Goal: Transaction & Acquisition: Purchase product/service

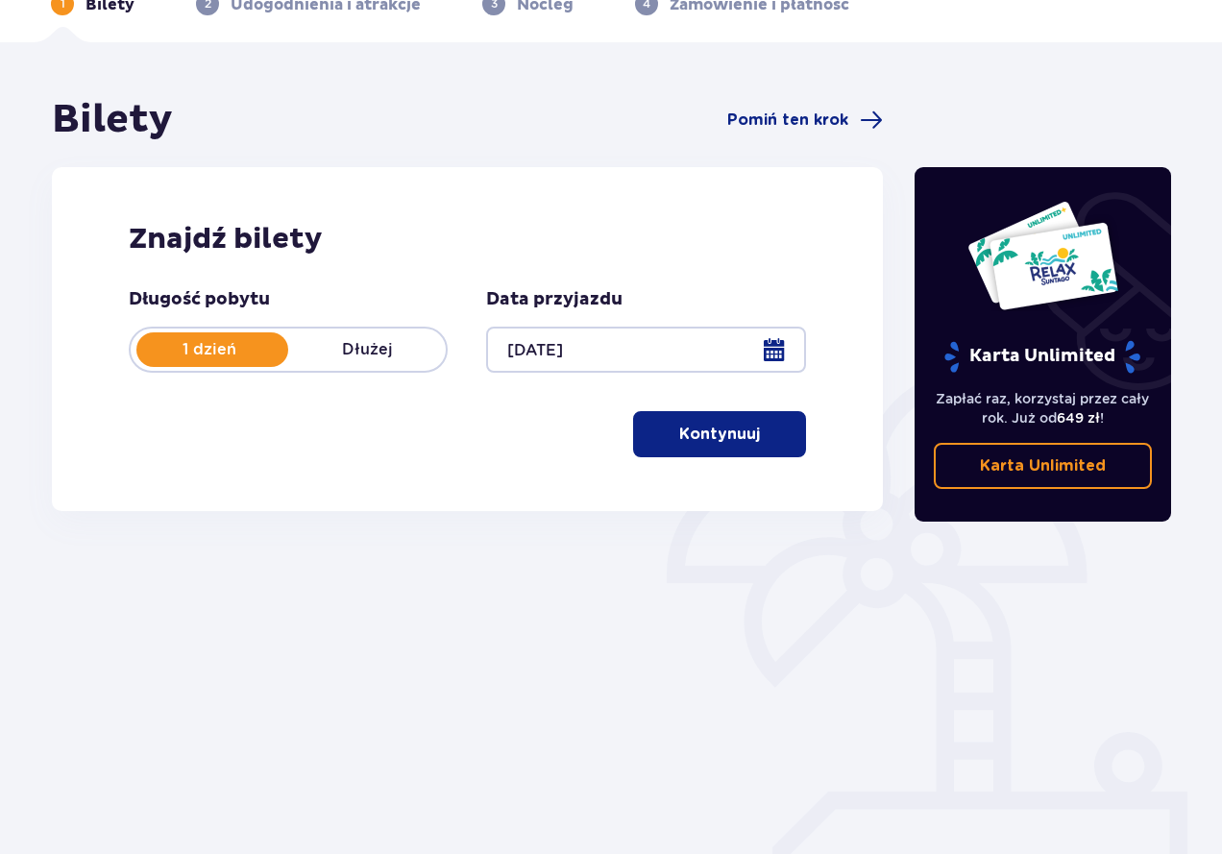
scroll to position [125, 0]
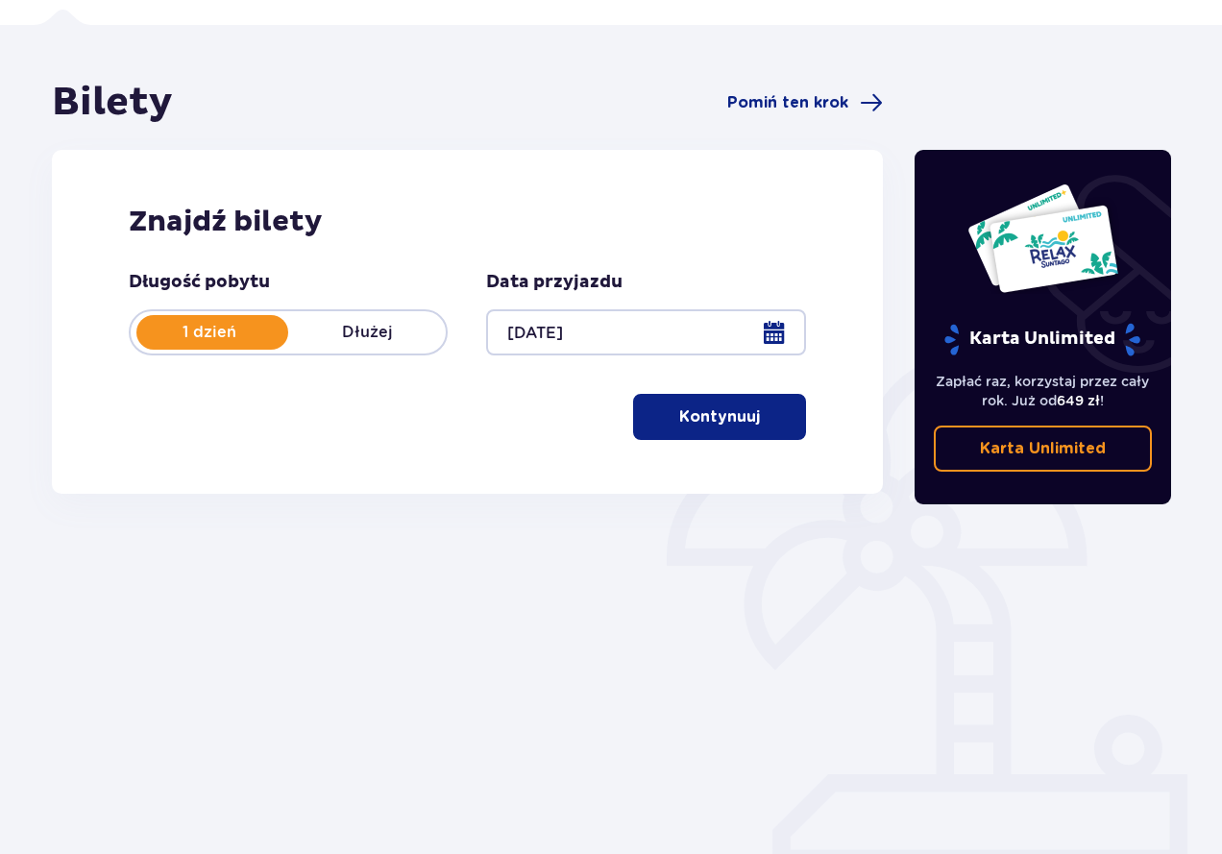
click at [692, 431] on button "Kontynuuj" at bounding box center [719, 417] width 173 height 46
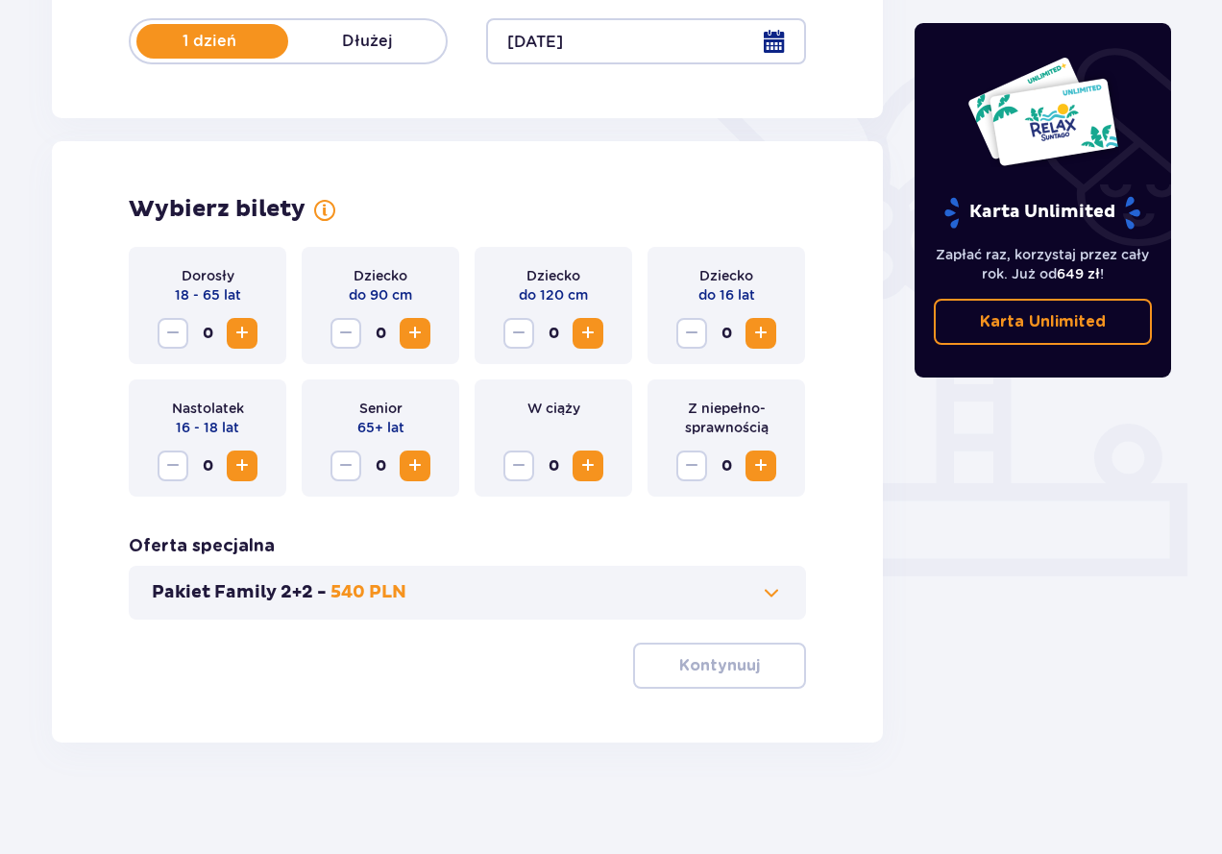
scroll to position [420, 0]
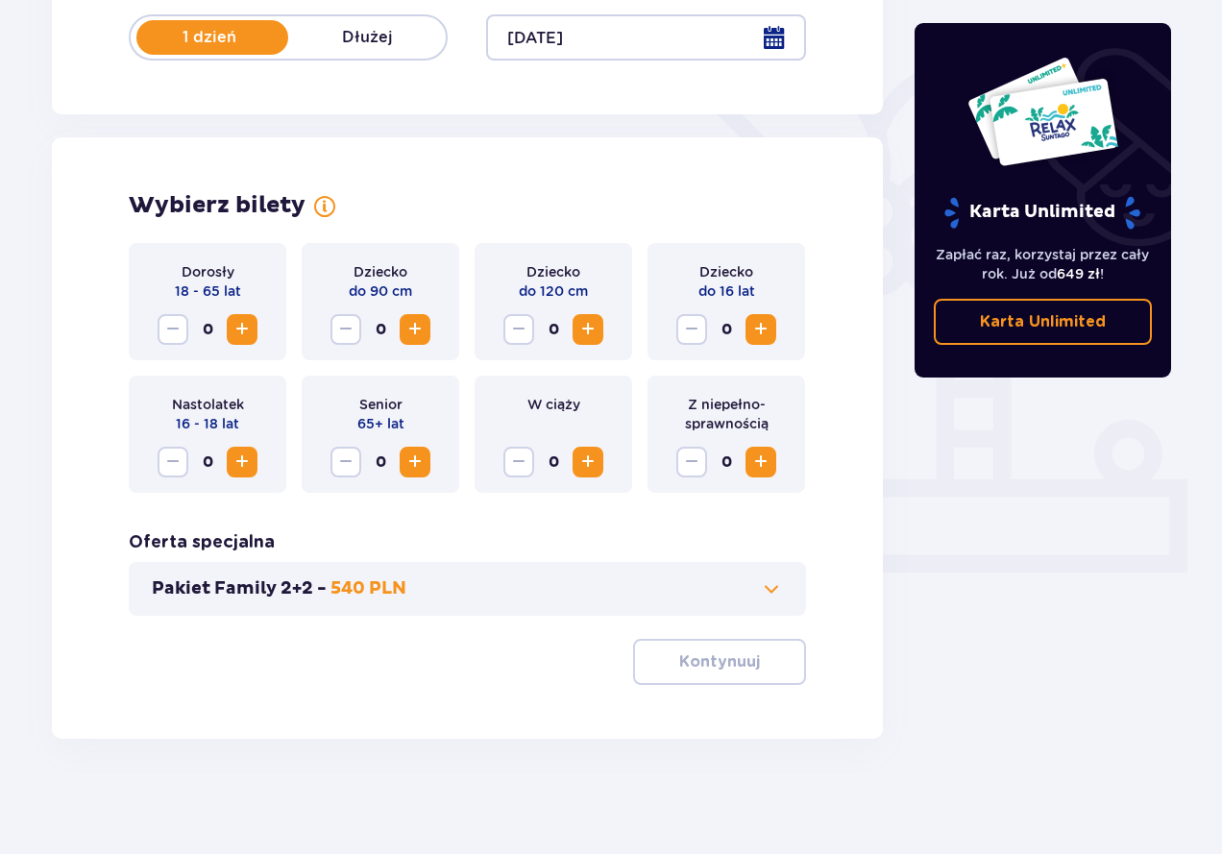
click at [245, 334] on span "Increase" at bounding box center [242, 329] width 23 height 23
click at [671, 680] on button "Kontynuuj" at bounding box center [719, 662] width 173 height 46
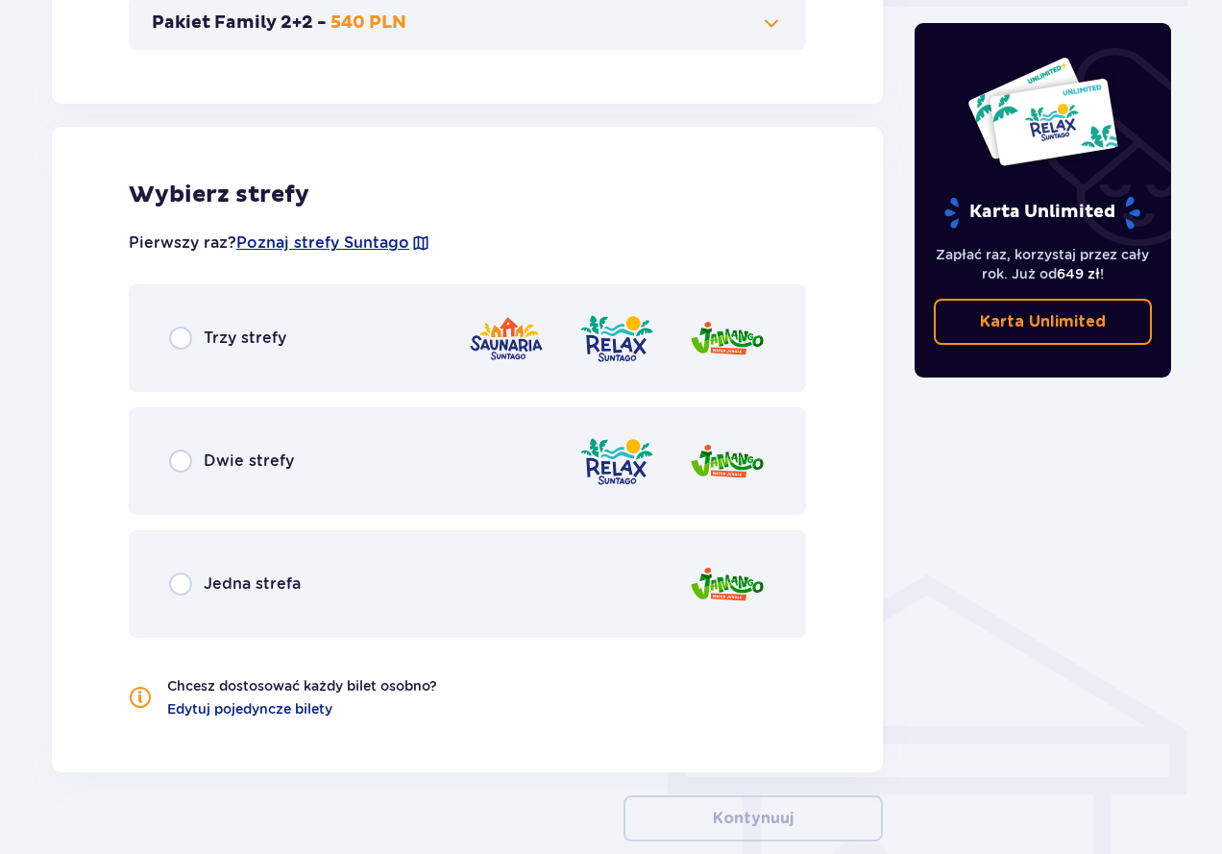
scroll to position [1066, 0]
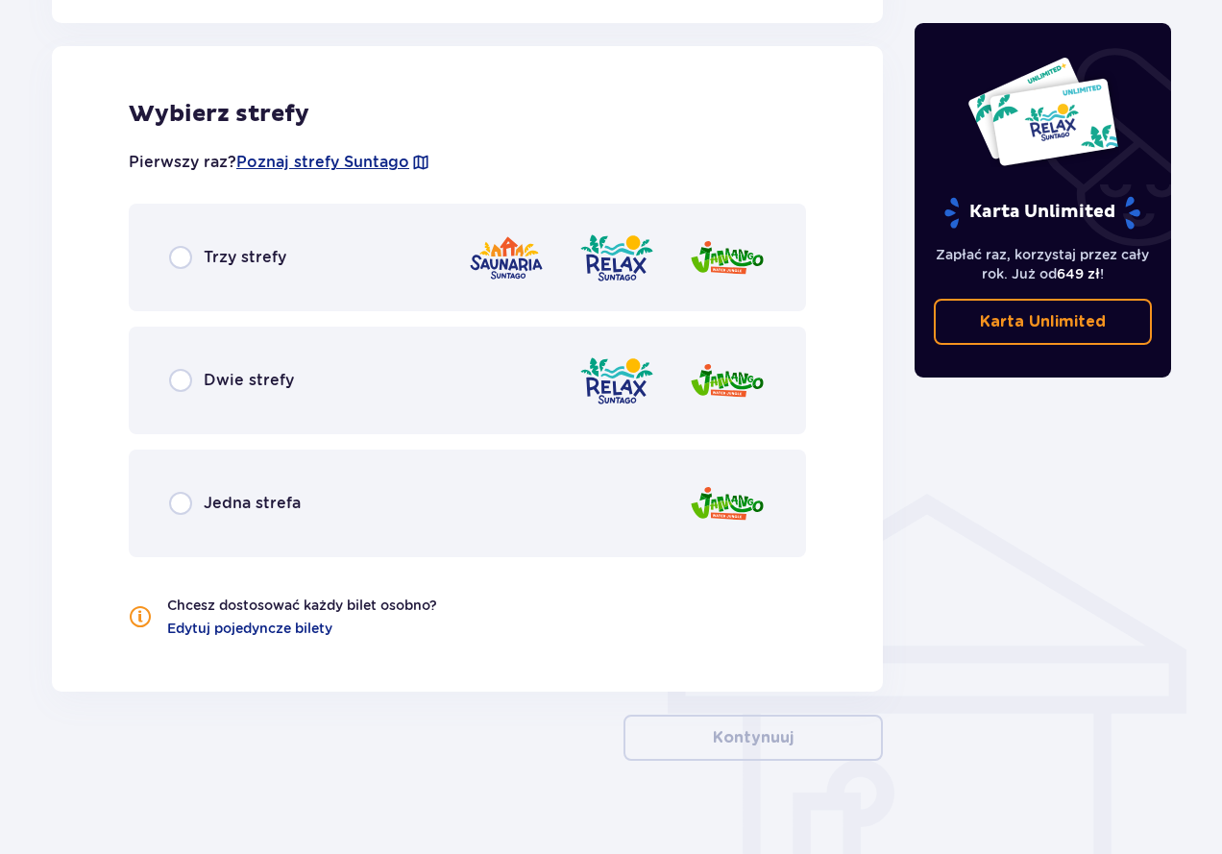
click at [197, 255] on div "Trzy strefy" at bounding box center [227, 257] width 117 height 23
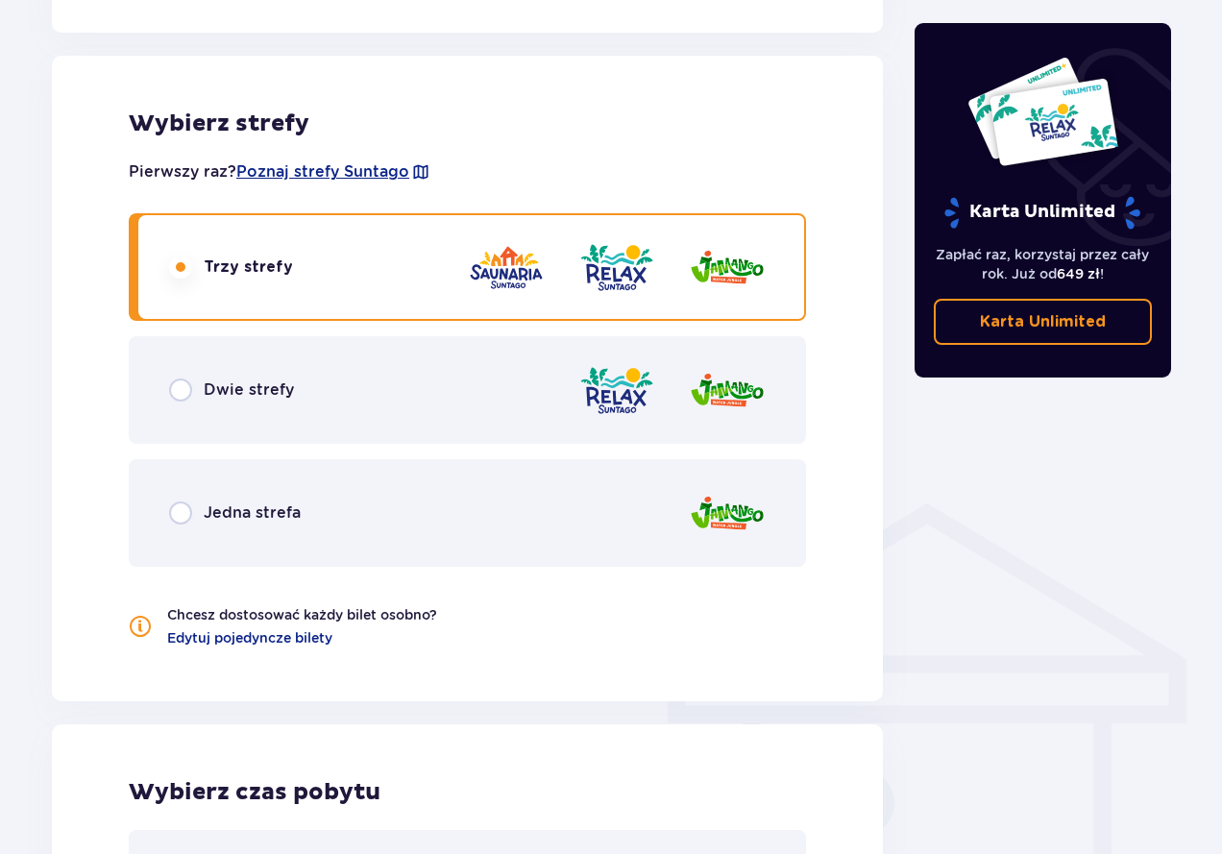
scroll to position [850, 0]
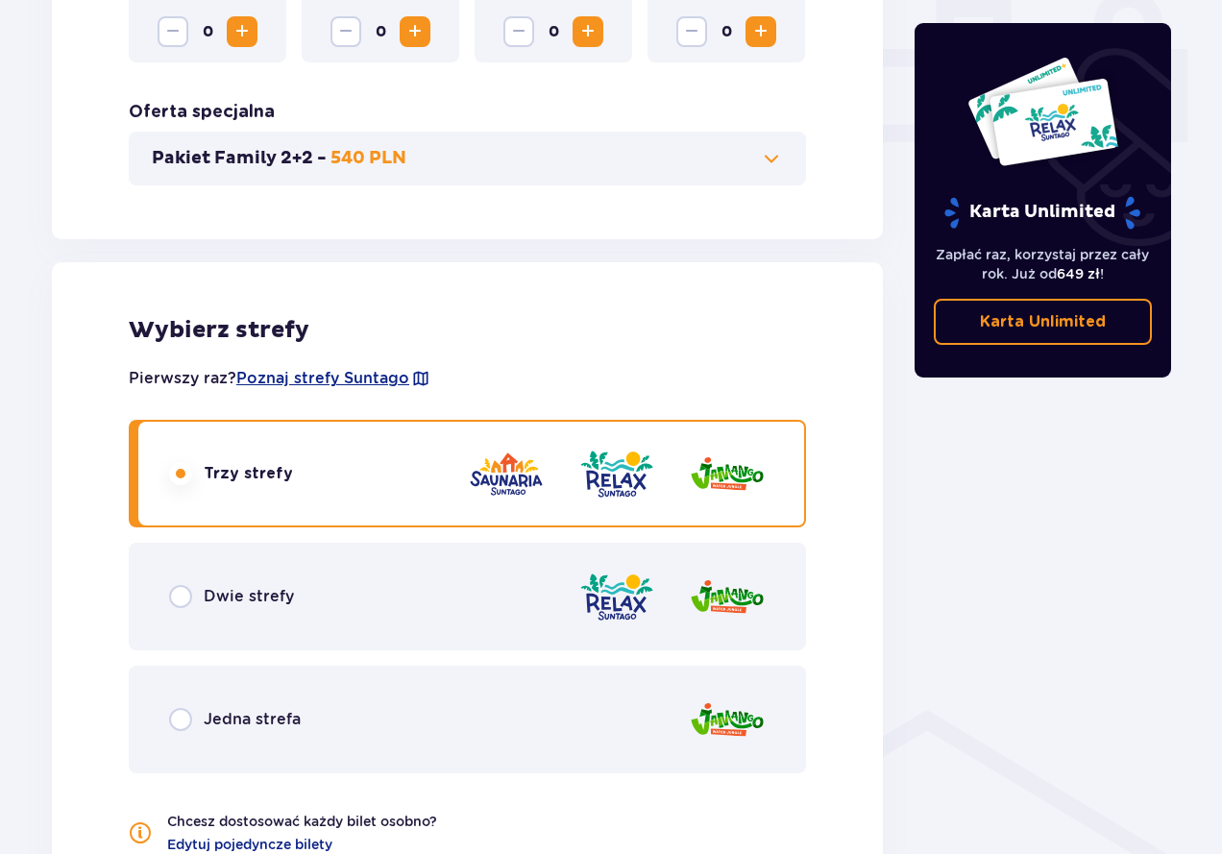
click at [237, 634] on div "Dwie strefy" at bounding box center [467, 597] width 677 height 108
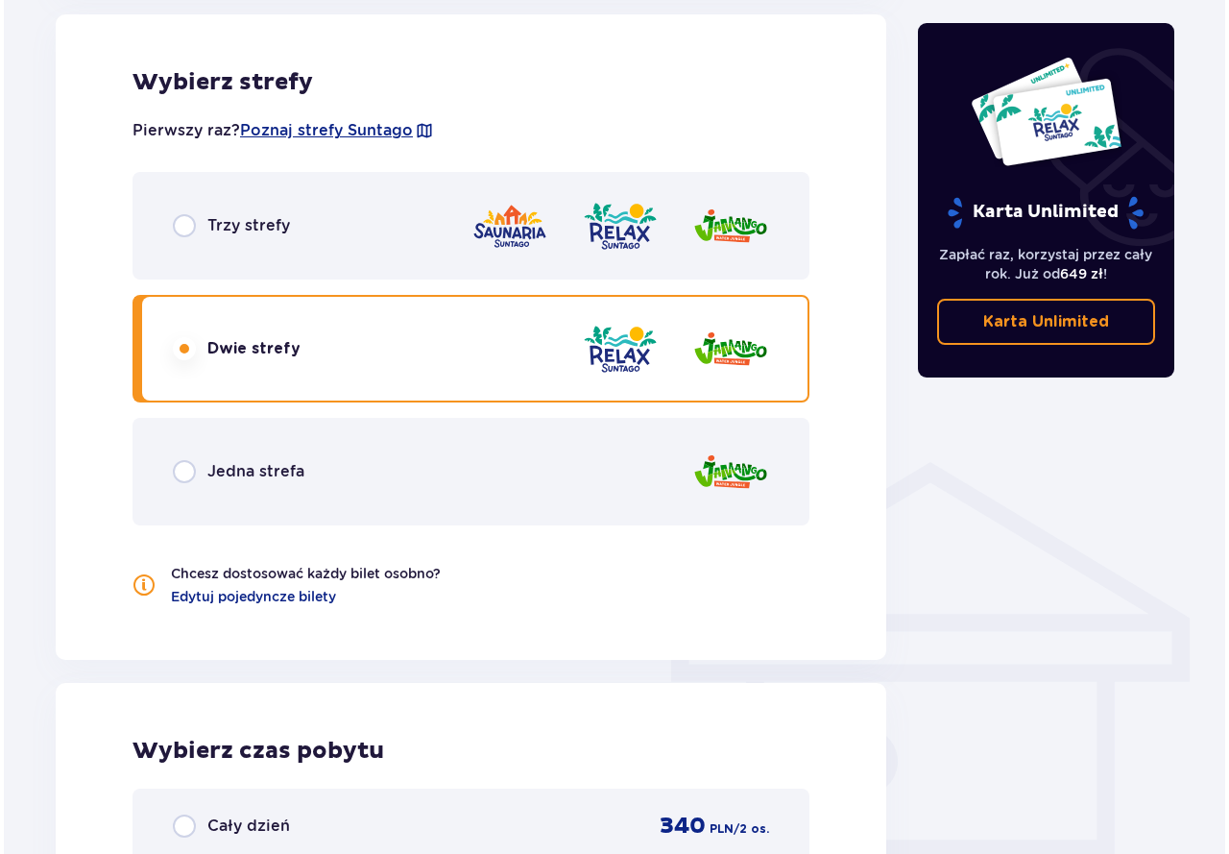
scroll to position [1042, 0]
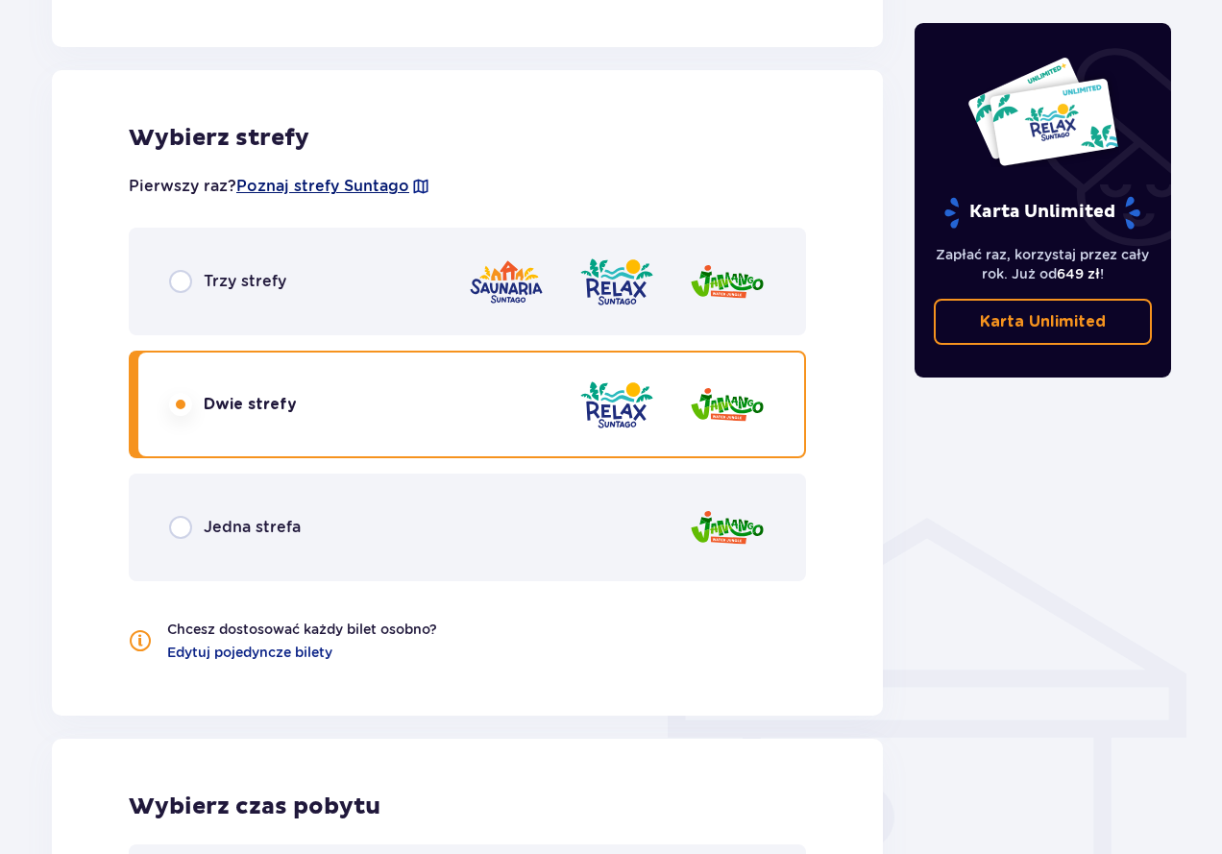
click at [383, 186] on span "Poznaj strefy Suntago" at bounding box center [322, 186] width 173 height 21
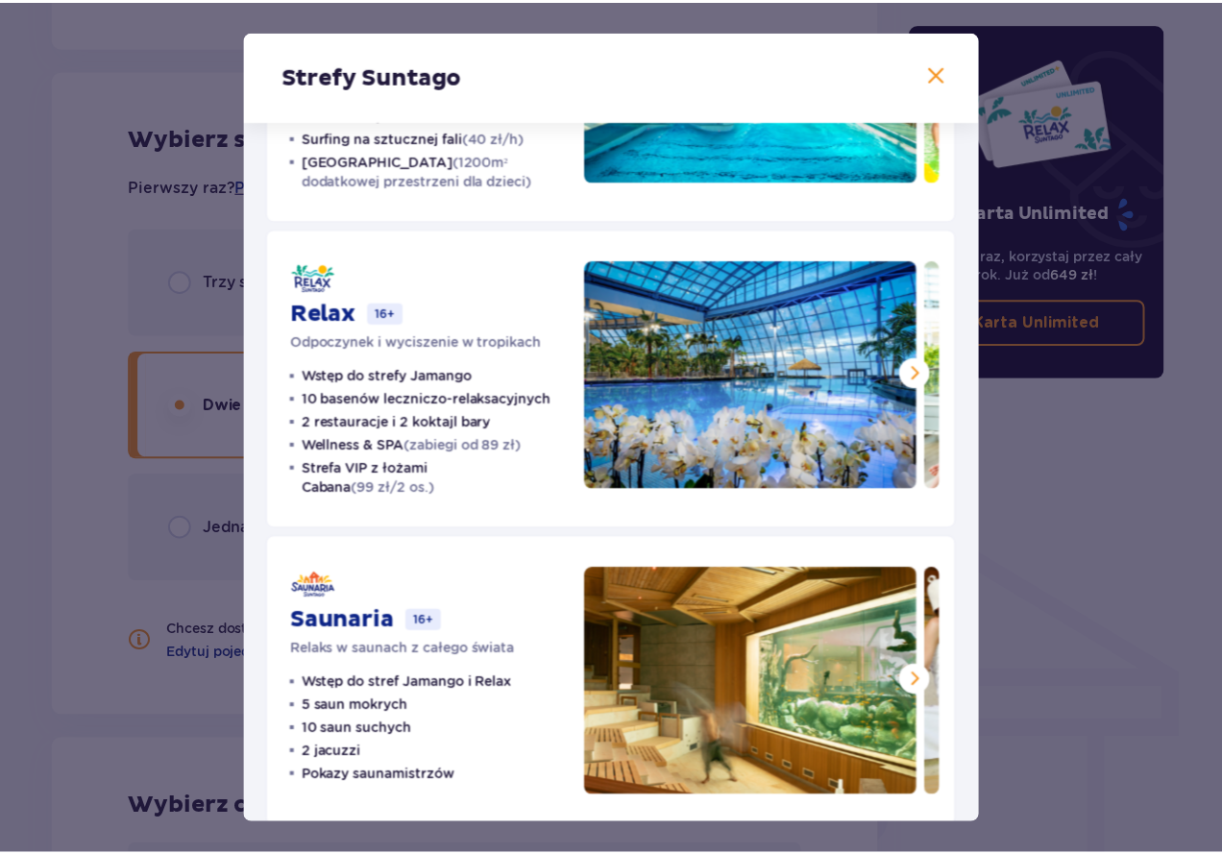
scroll to position [251, 0]
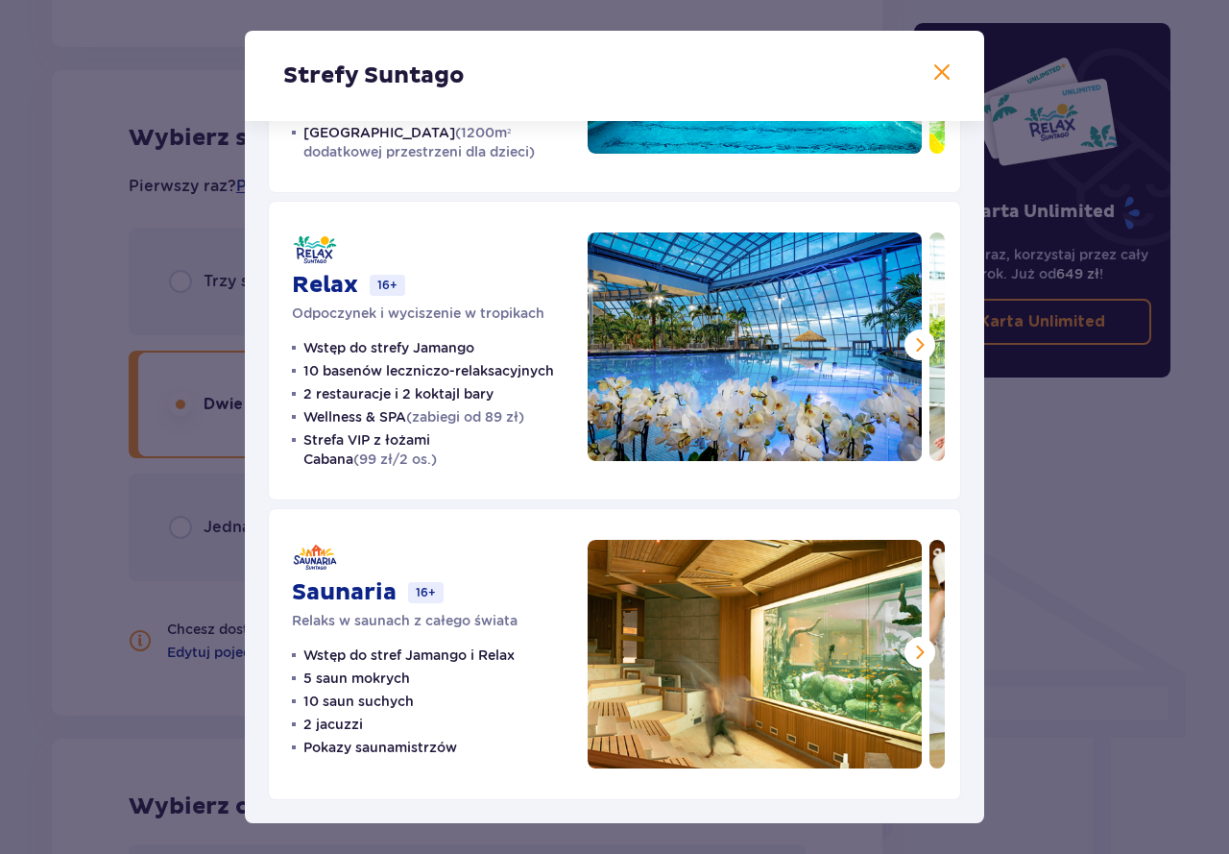
click at [922, 644] on span at bounding box center [920, 652] width 23 height 23
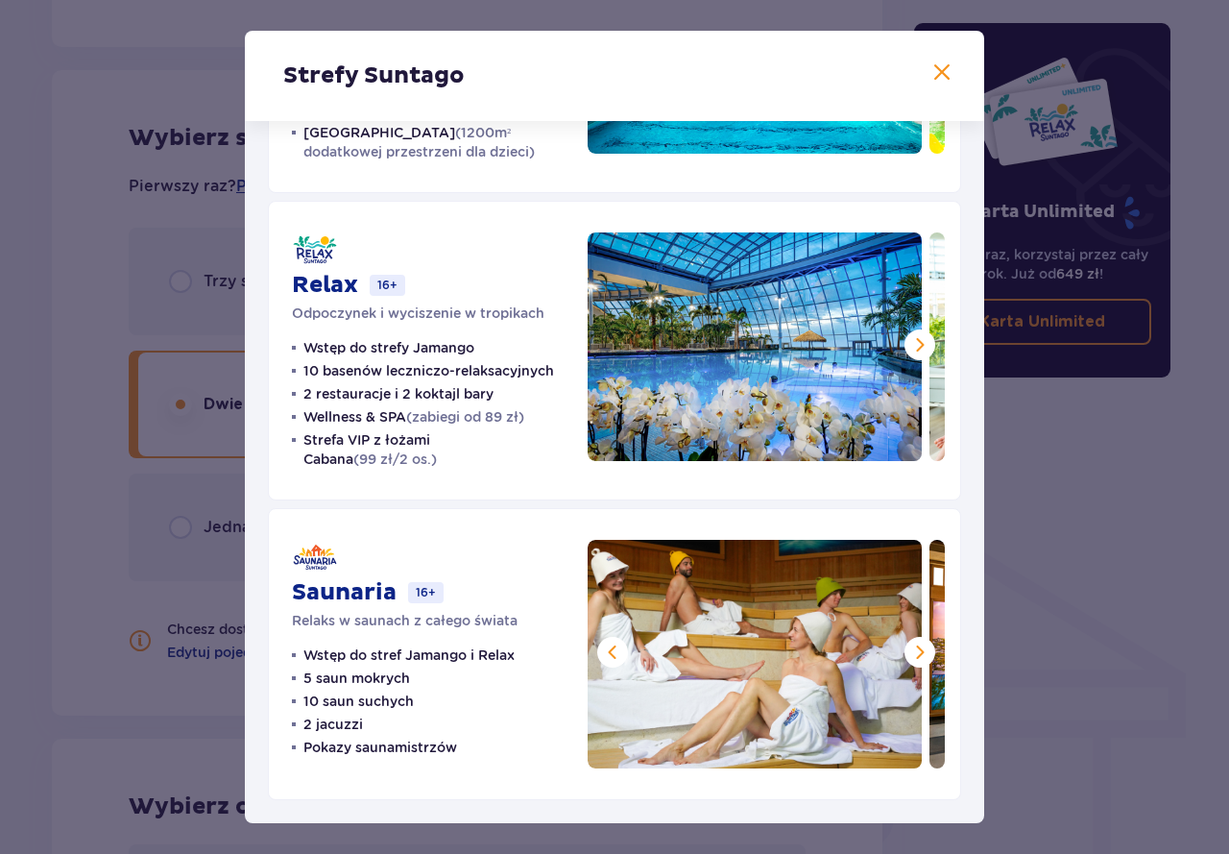
click at [932, 72] on span at bounding box center [942, 72] width 23 height 23
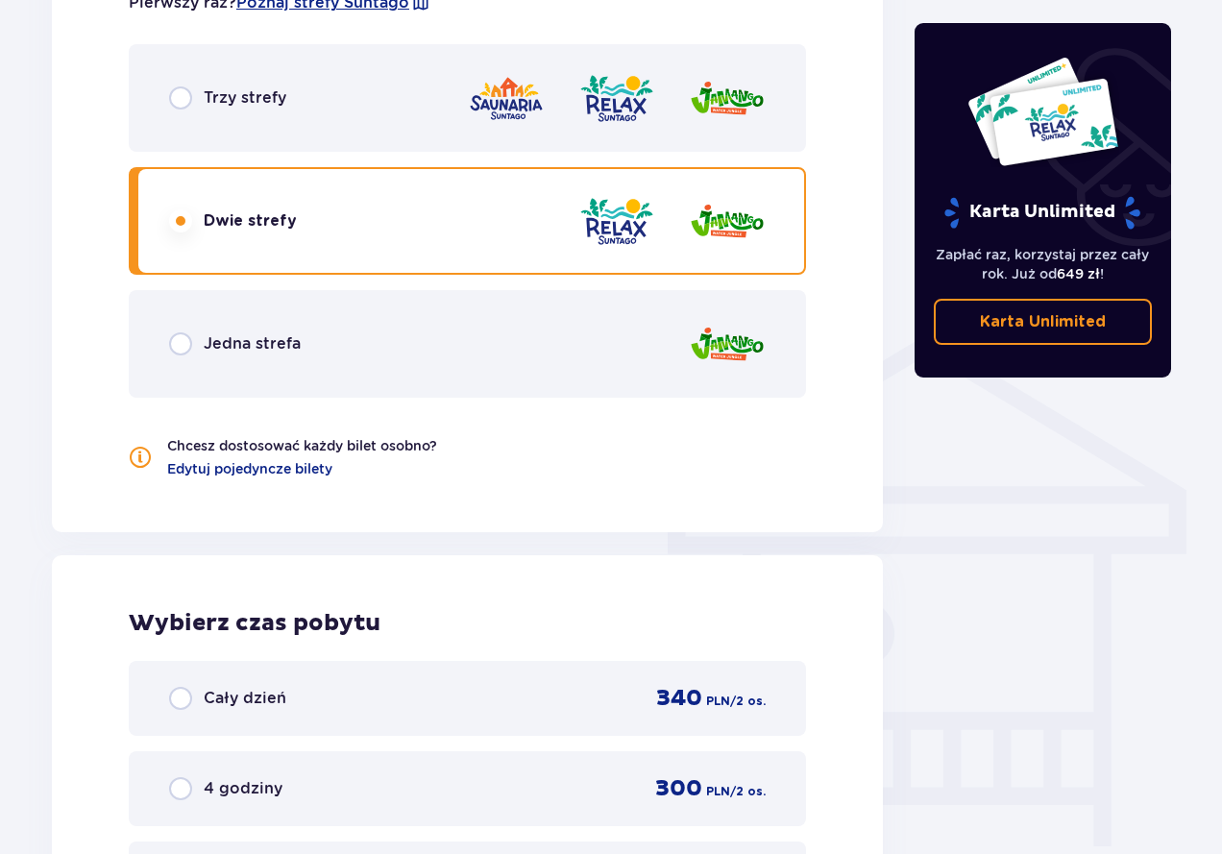
scroll to position [1234, 0]
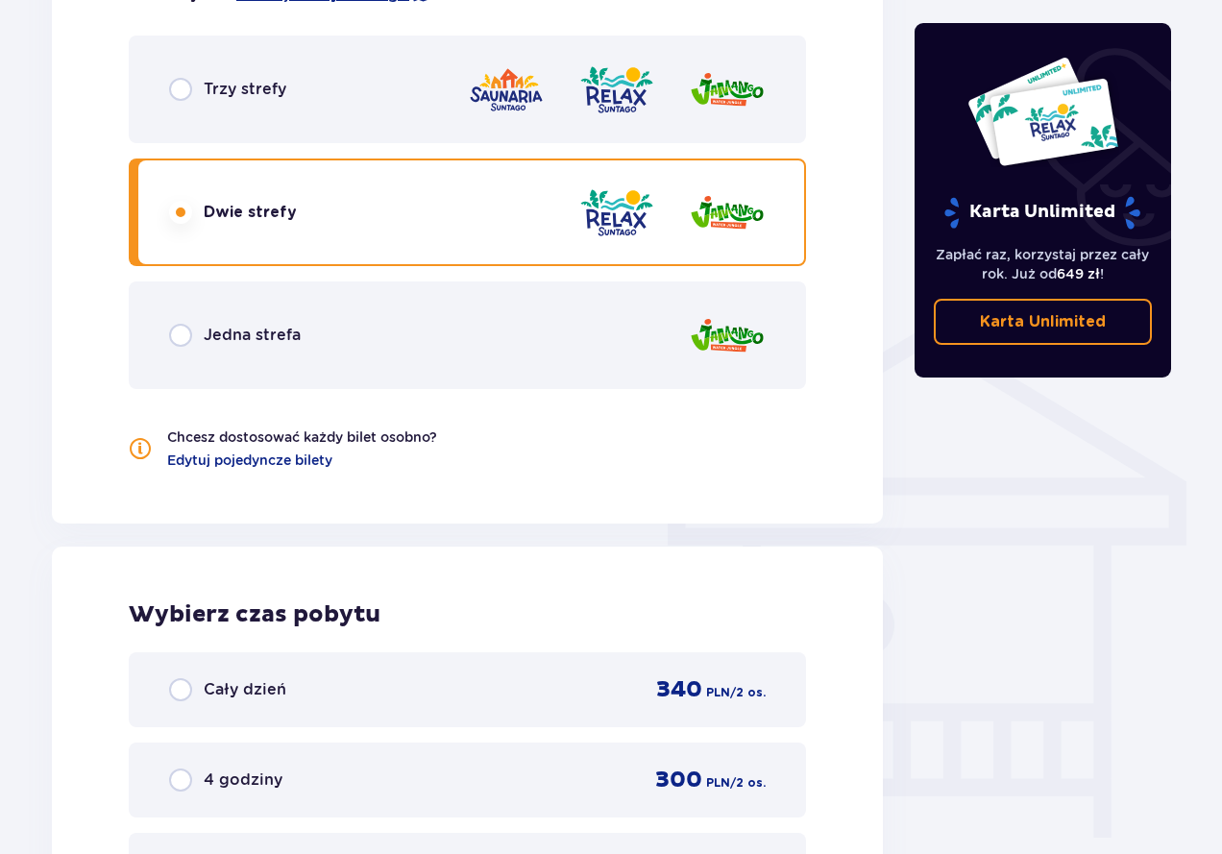
click at [197, 76] on div "Trzy strefy" at bounding box center [467, 90] width 677 height 108
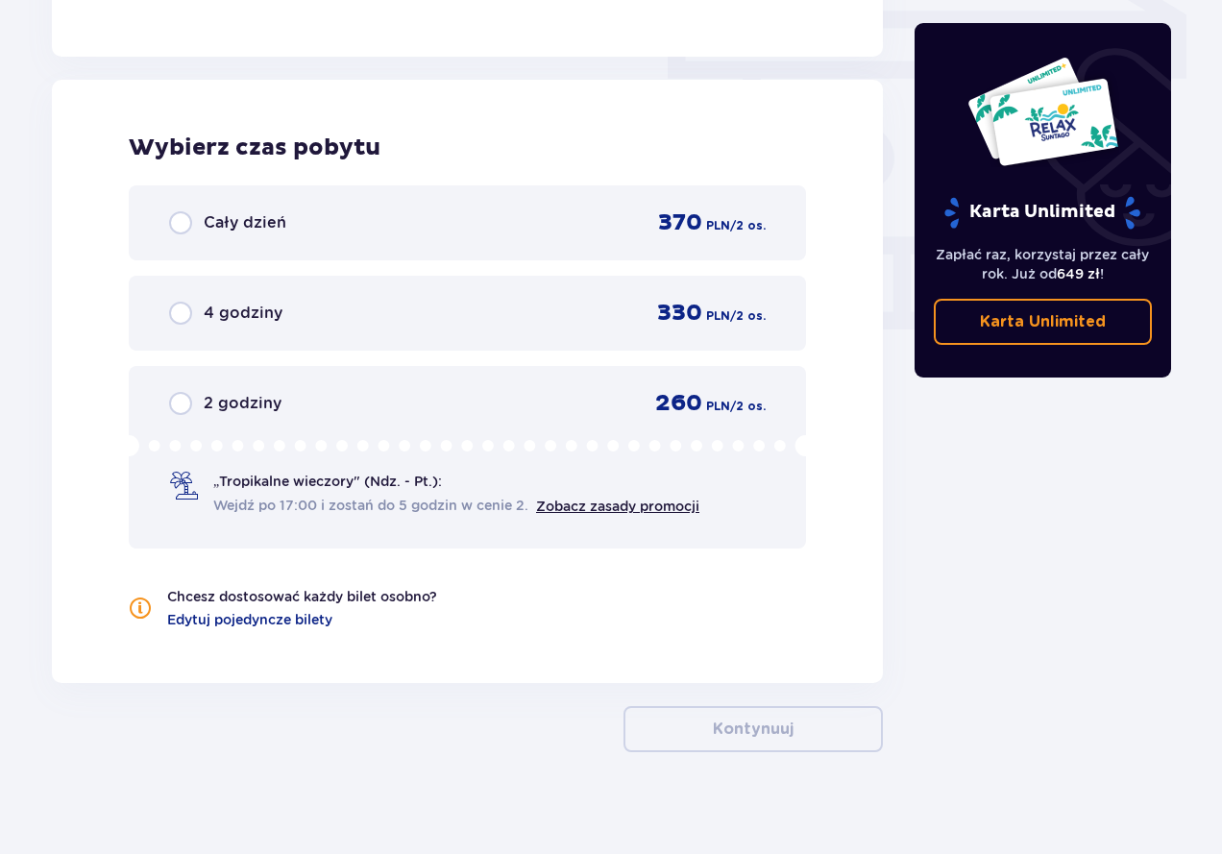
scroll to position [1714, 0]
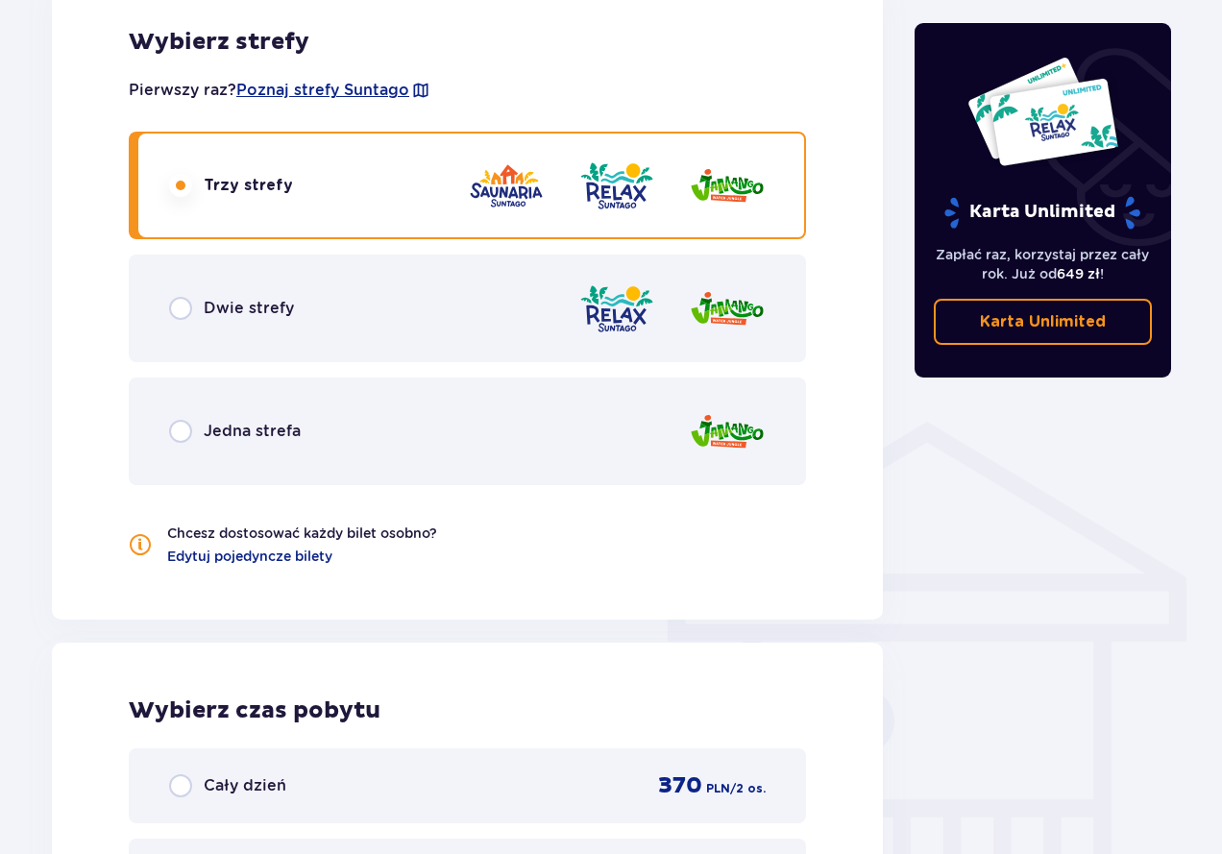
click at [204, 326] on div "Dwie strefy" at bounding box center [467, 309] width 677 height 108
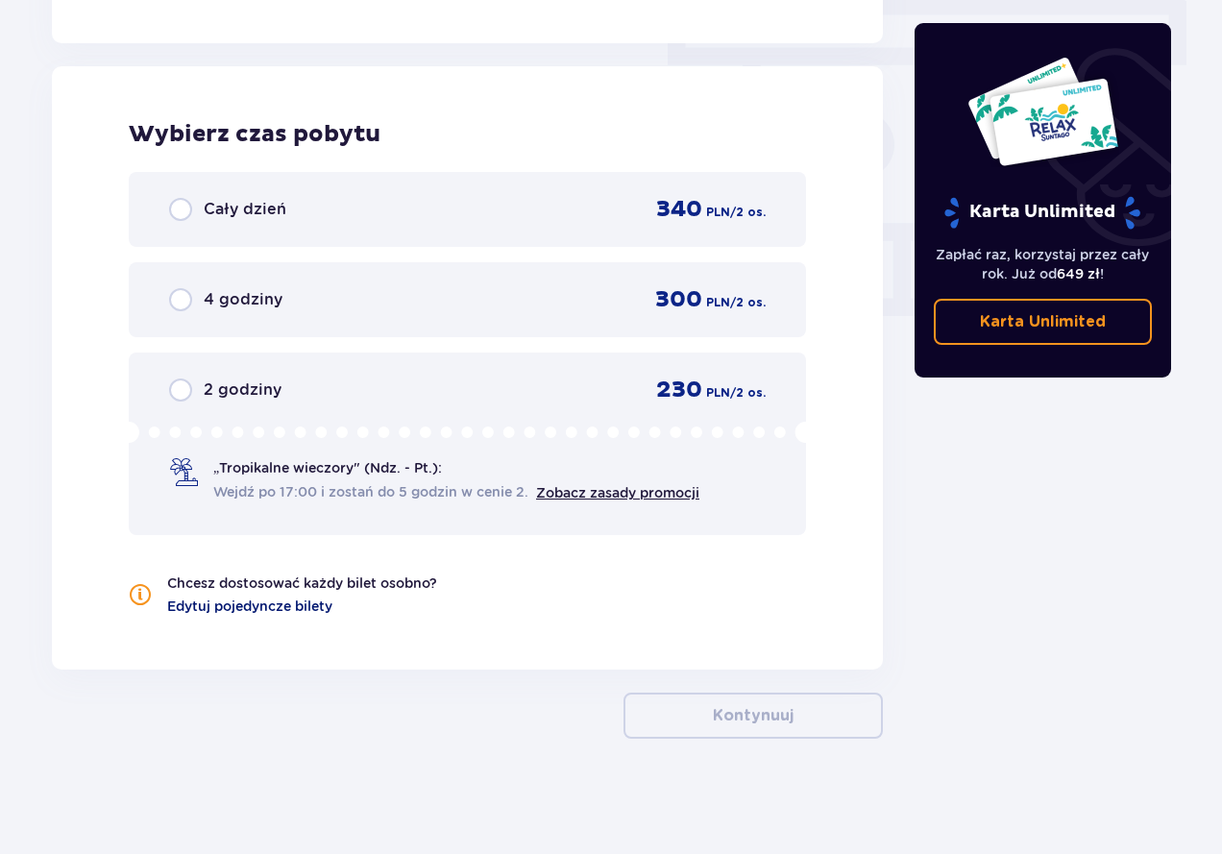
click at [298, 607] on span "Edytuj pojedyncze bilety" at bounding box center [249, 605] width 165 height 19
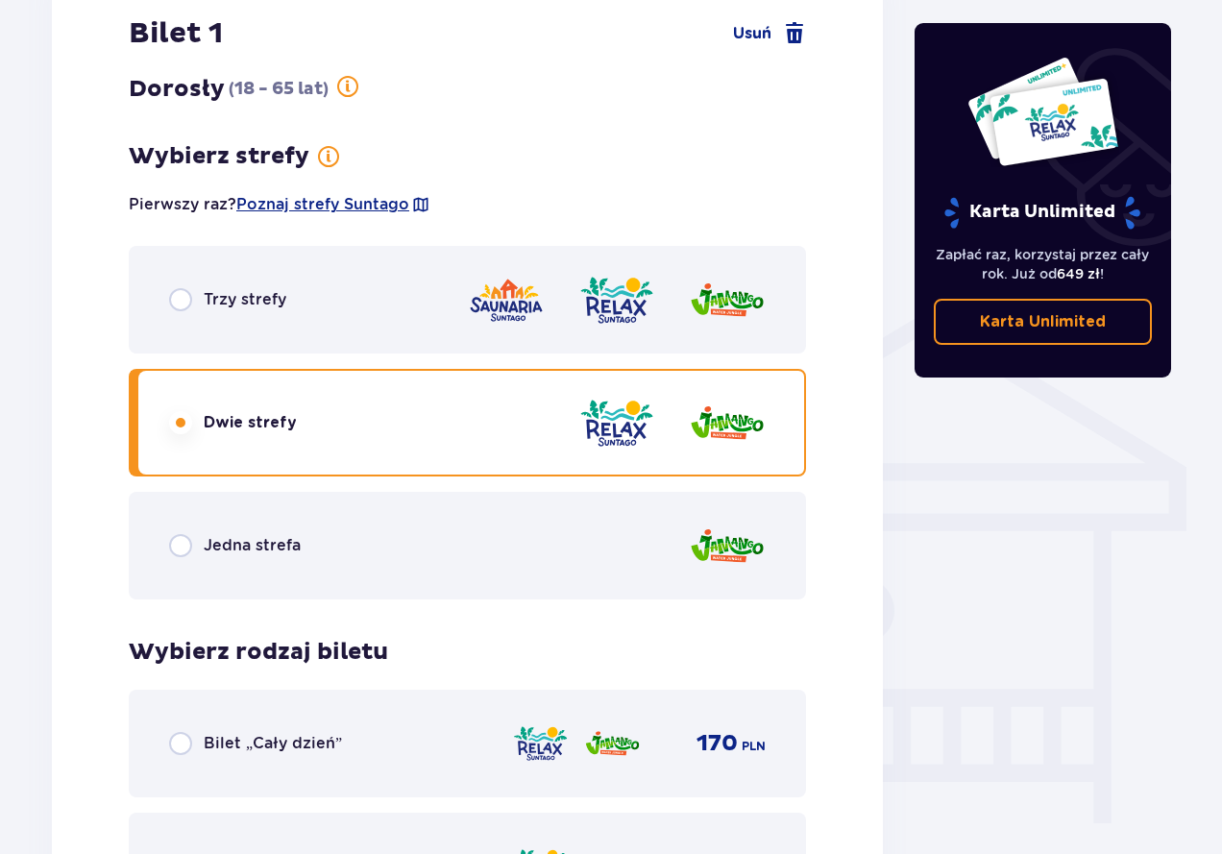
scroll to position [1546, 0]
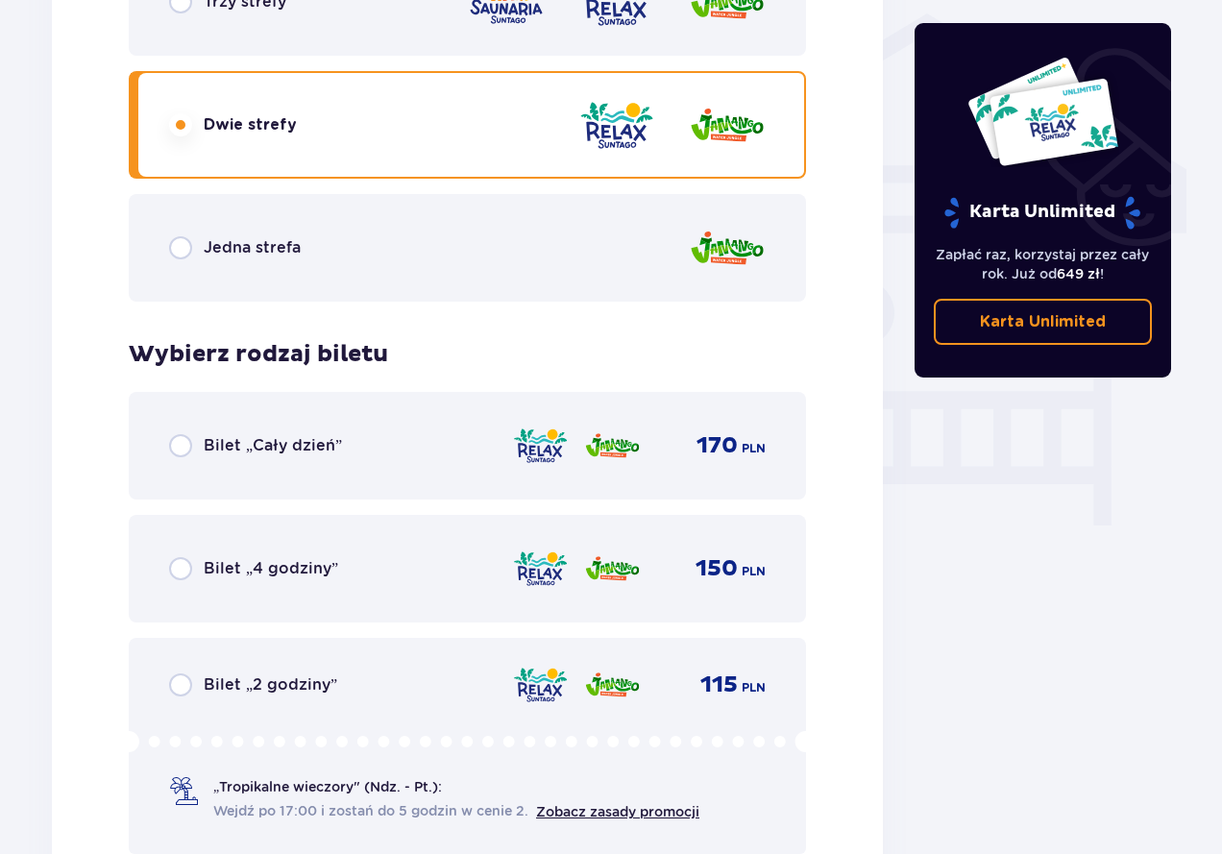
click at [250, 442] on p "Bilet „Cały dzień”" at bounding box center [273, 445] width 138 height 21
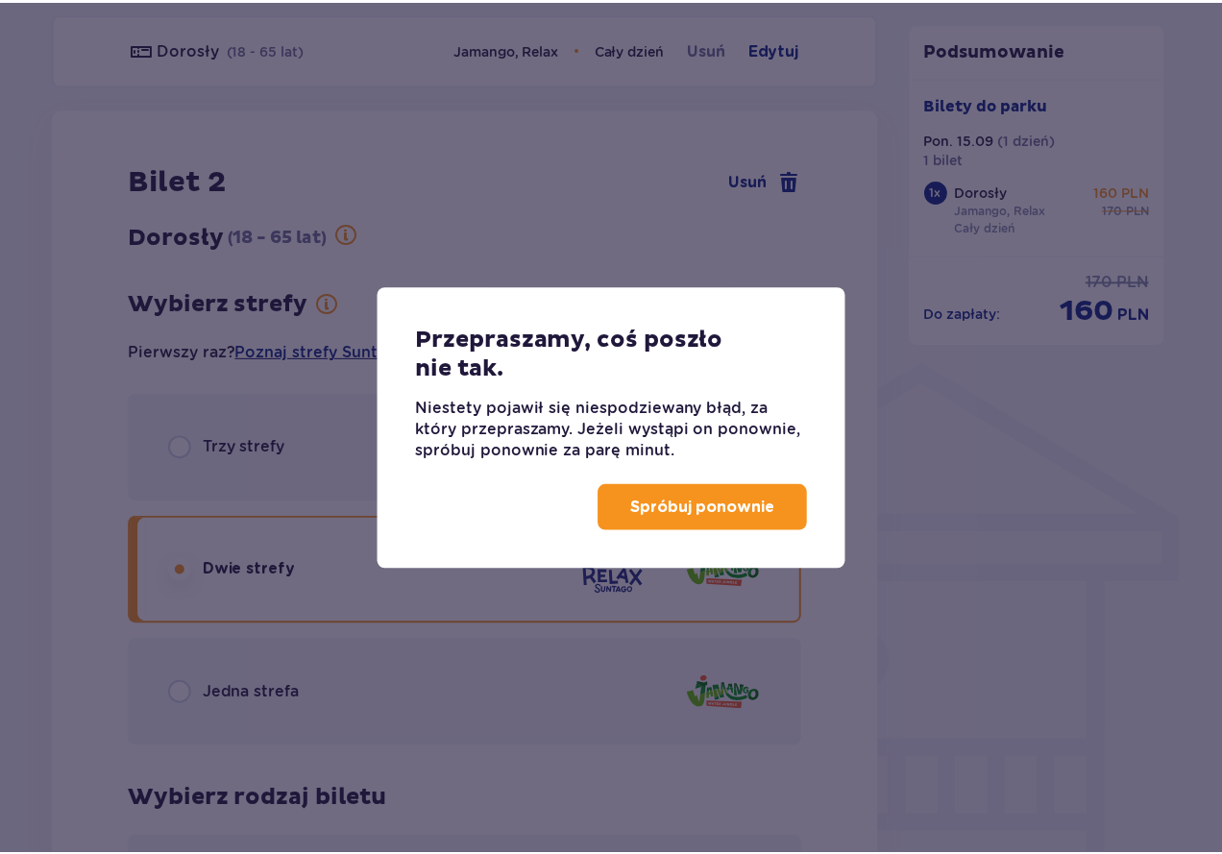
scroll to position [1187, 0]
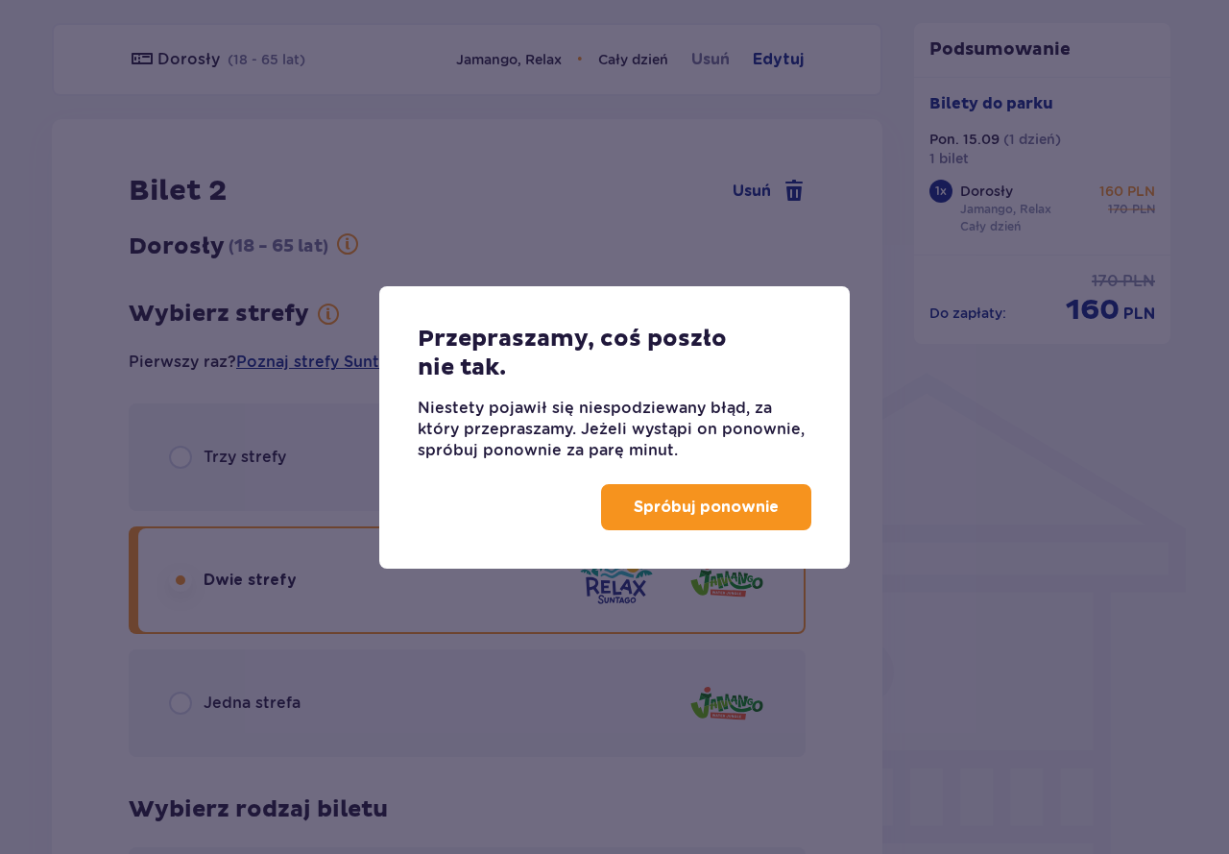
click at [657, 516] on p "Spróbuj ponownie" at bounding box center [706, 507] width 145 height 21
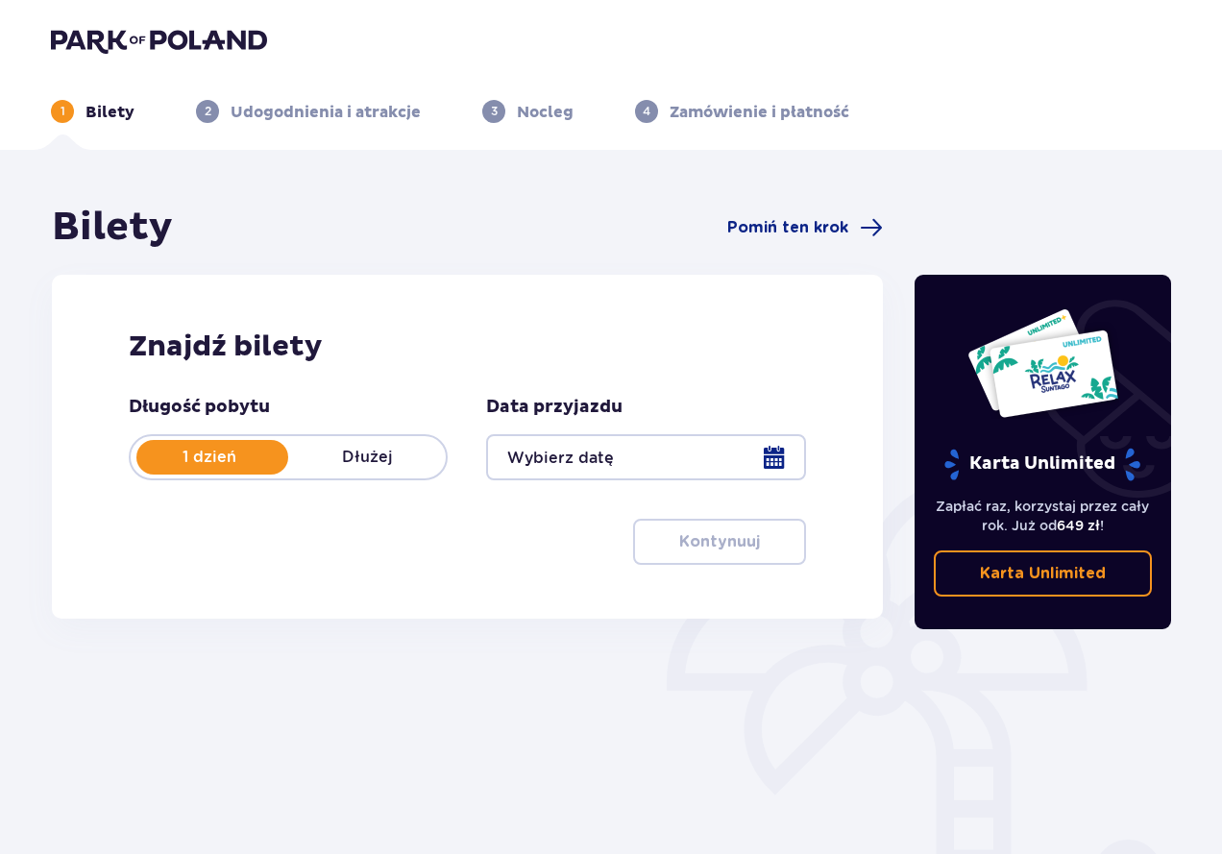
click at [757, 472] on div at bounding box center [645, 457] width 319 height 46
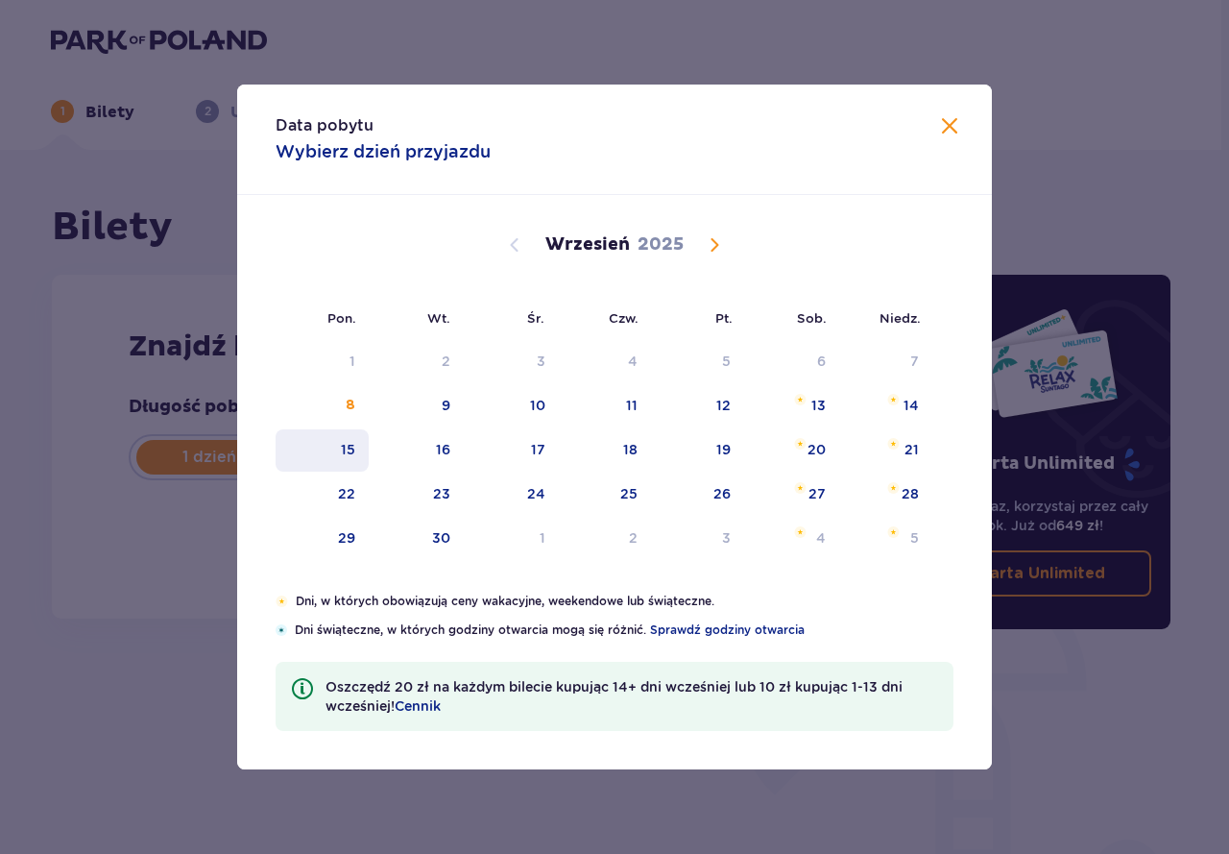
click at [337, 447] on div "15" at bounding box center [322, 450] width 93 height 42
type input "[DATE]"
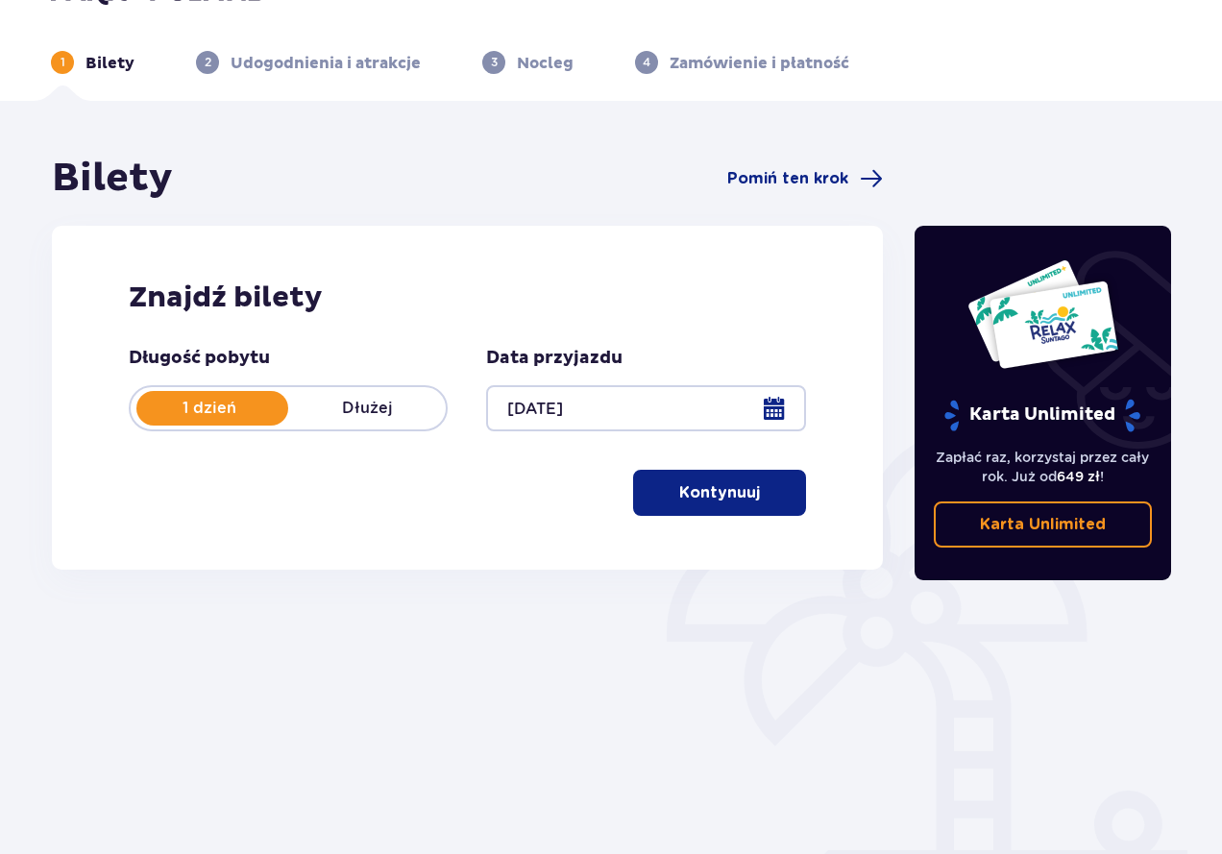
scroll to position [125, 0]
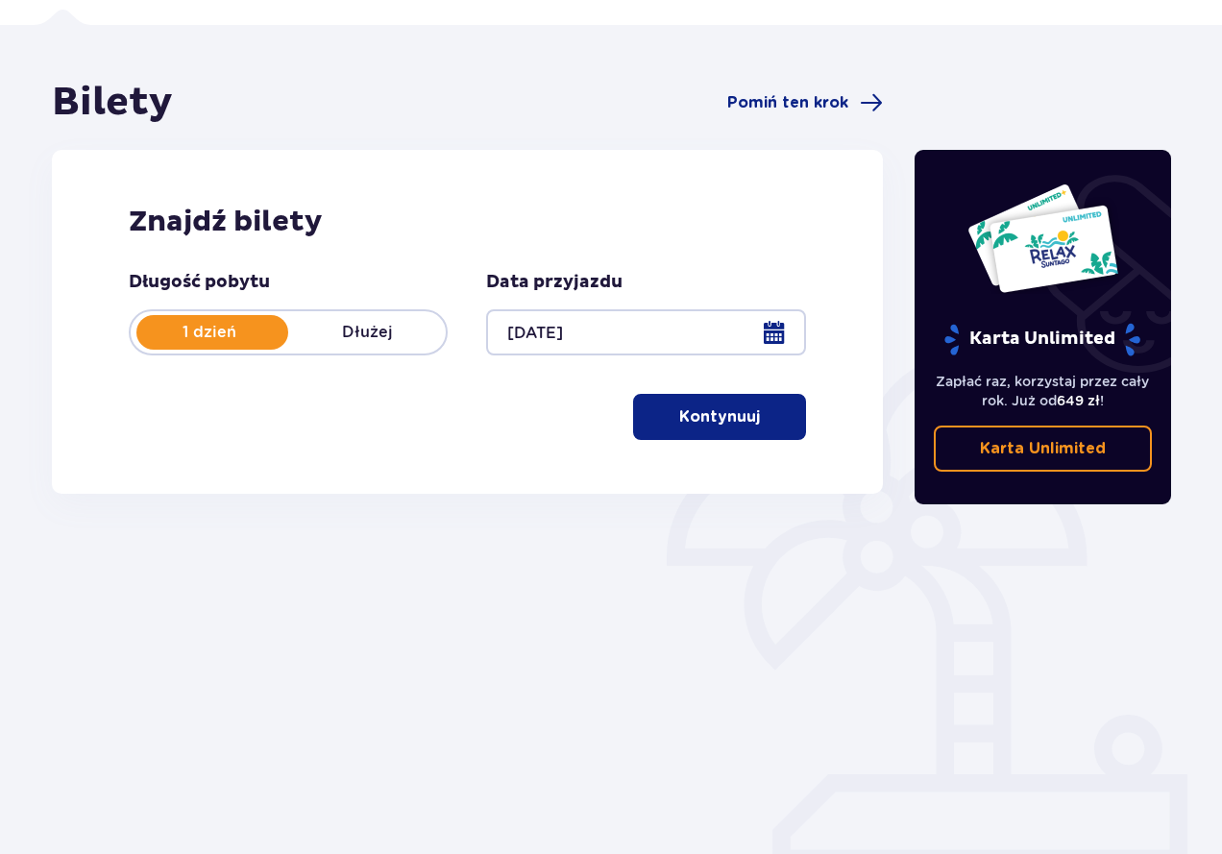
click at [770, 414] on span "button" at bounding box center [763, 416] width 23 height 23
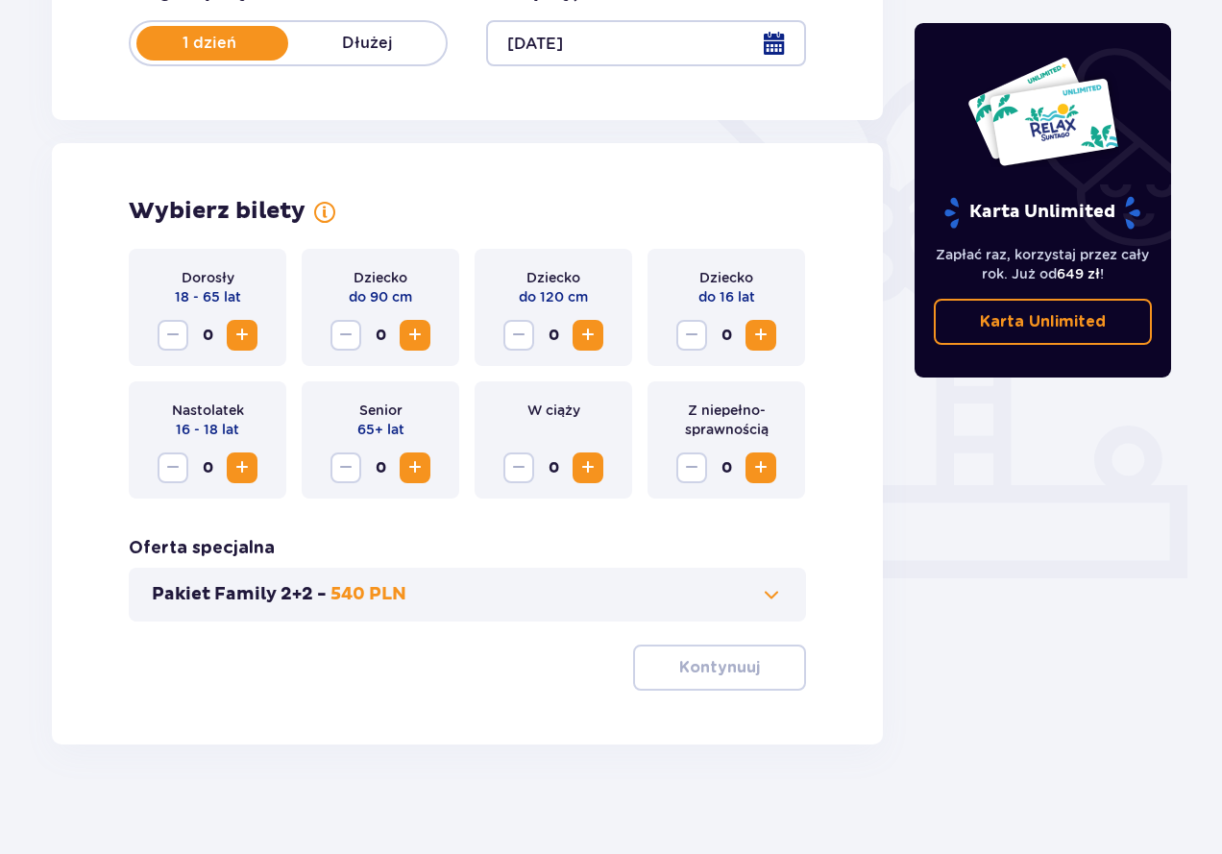
scroll to position [420, 0]
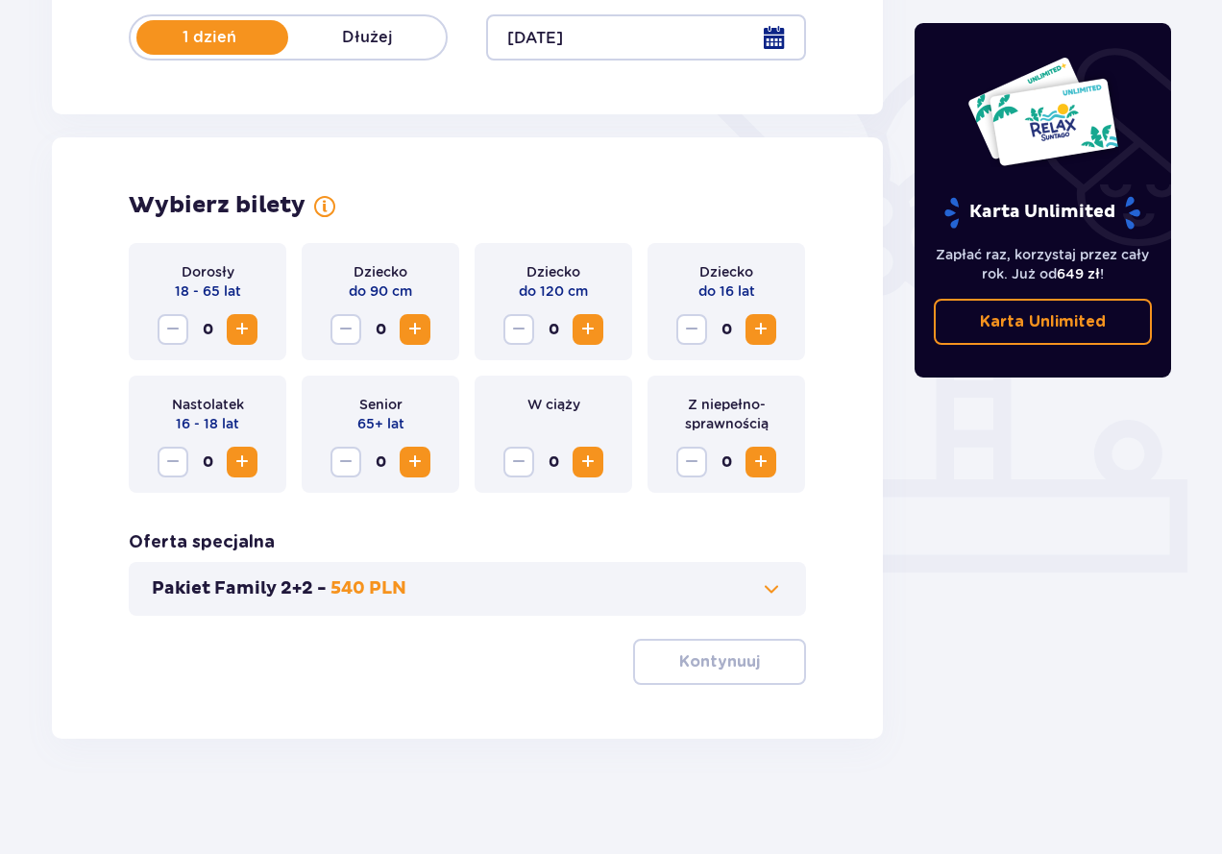
click at [248, 329] on span "Increase" at bounding box center [242, 329] width 23 height 23
click at [733, 648] on button "Kontynuuj" at bounding box center [719, 662] width 173 height 46
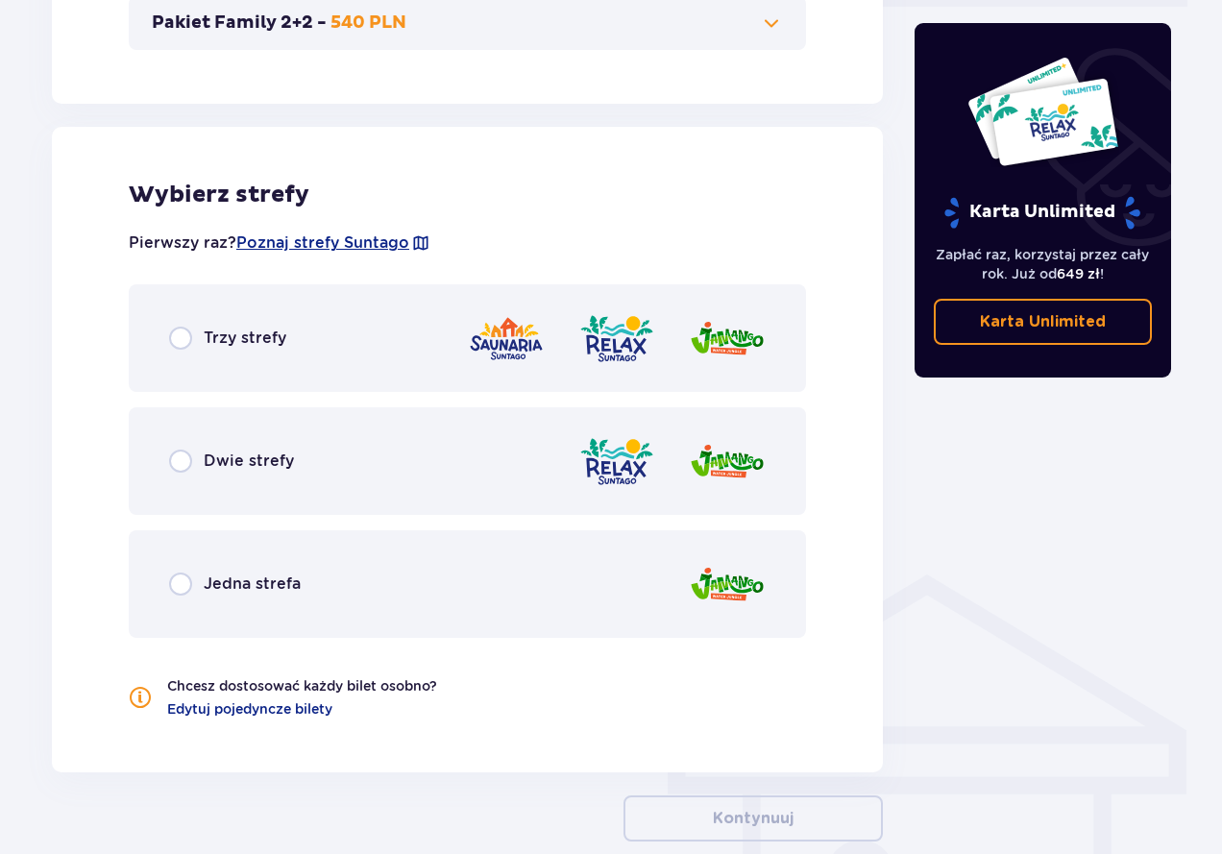
scroll to position [1066, 0]
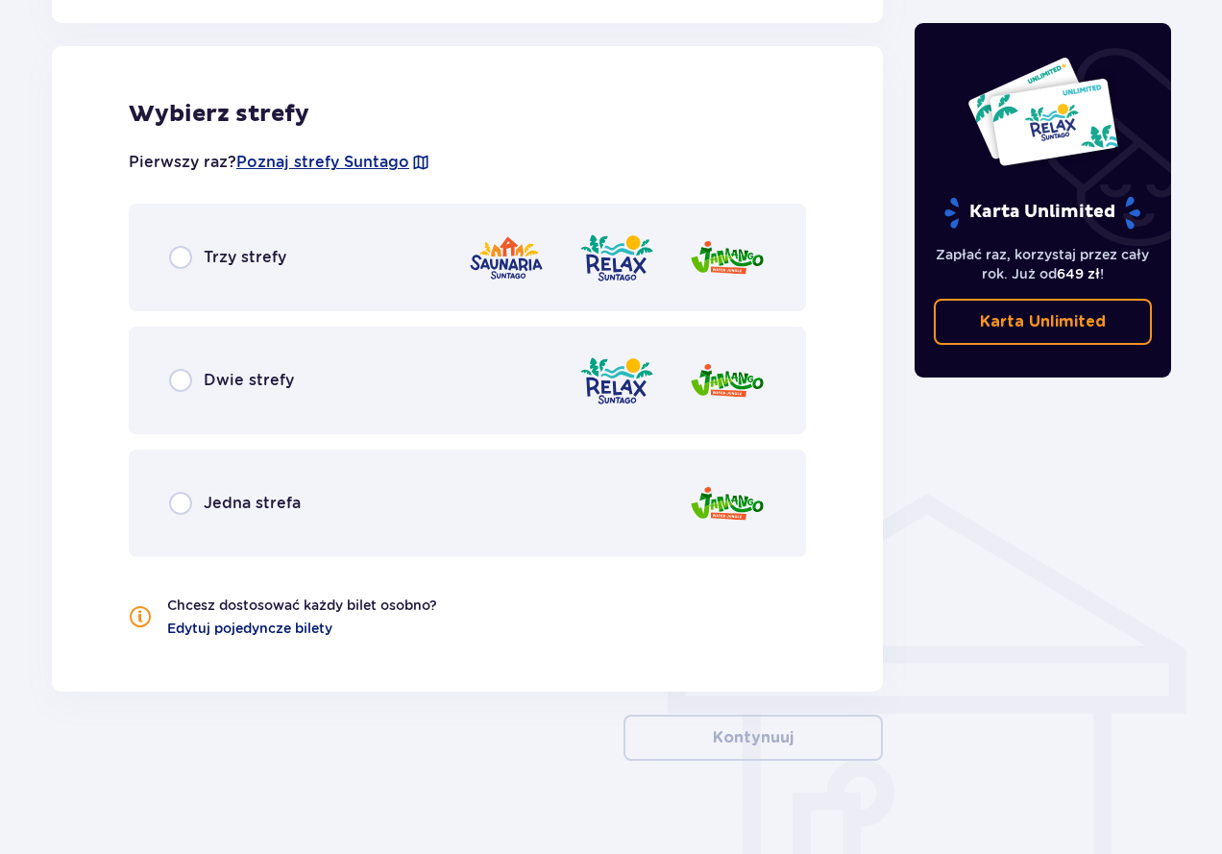
click at [242, 633] on span "Edytuj pojedyncze bilety" at bounding box center [249, 628] width 165 height 19
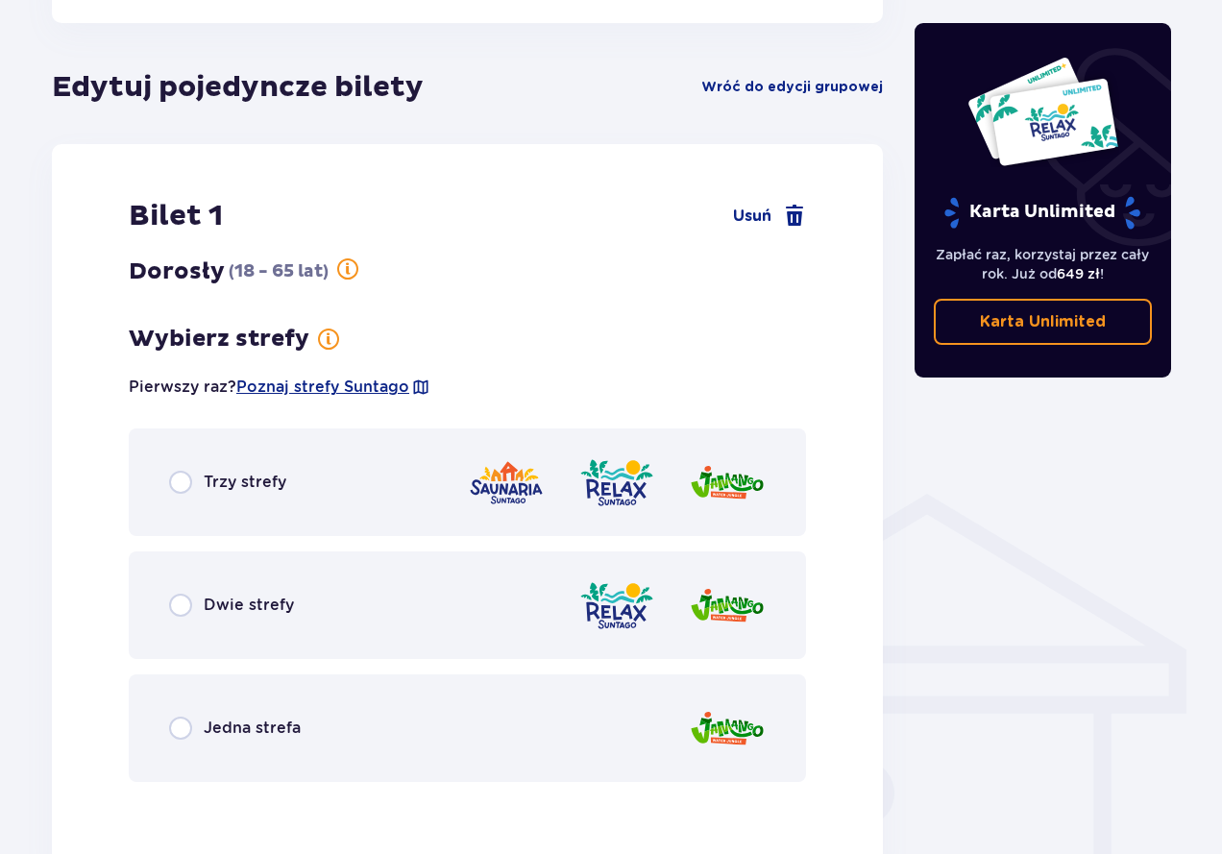
click at [192, 492] on div "Trzy strefy" at bounding box center [227, 482] width 117 height 23
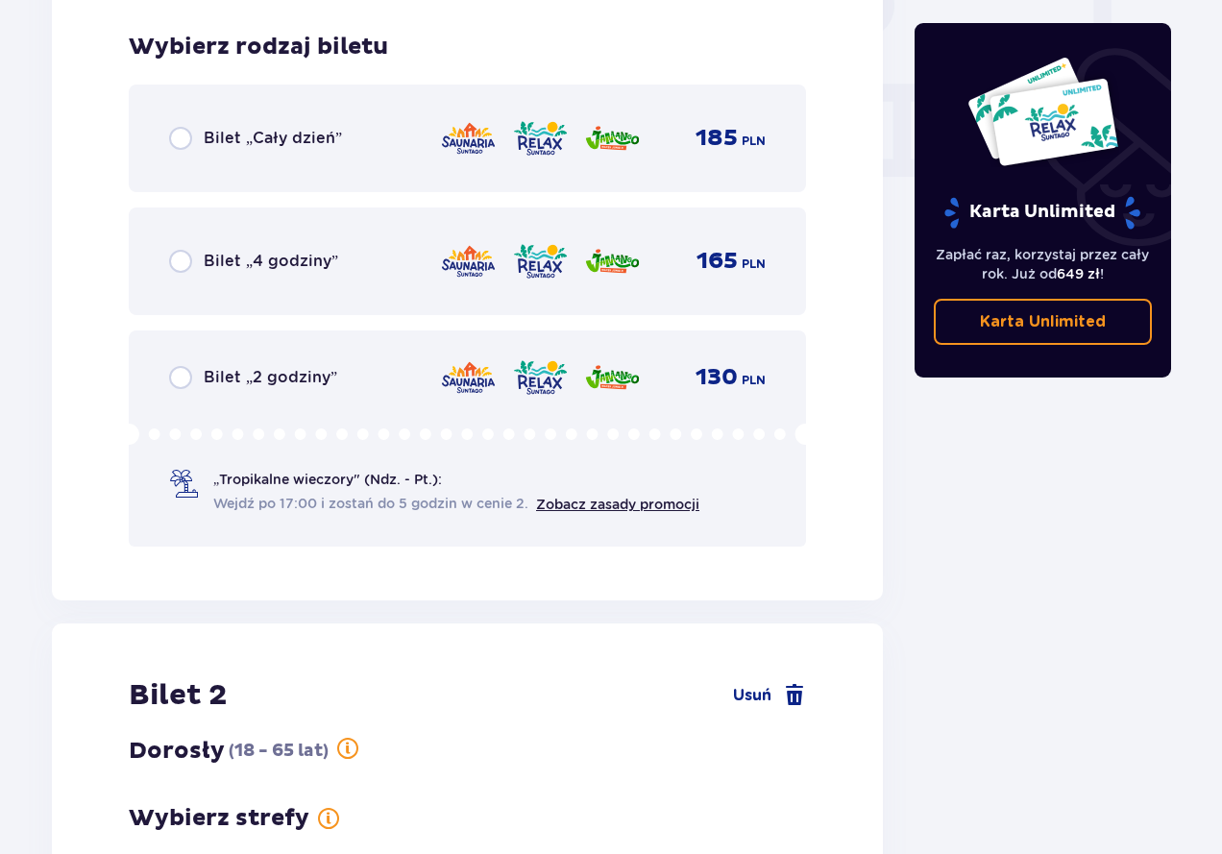
scroll to position [1863, 0]
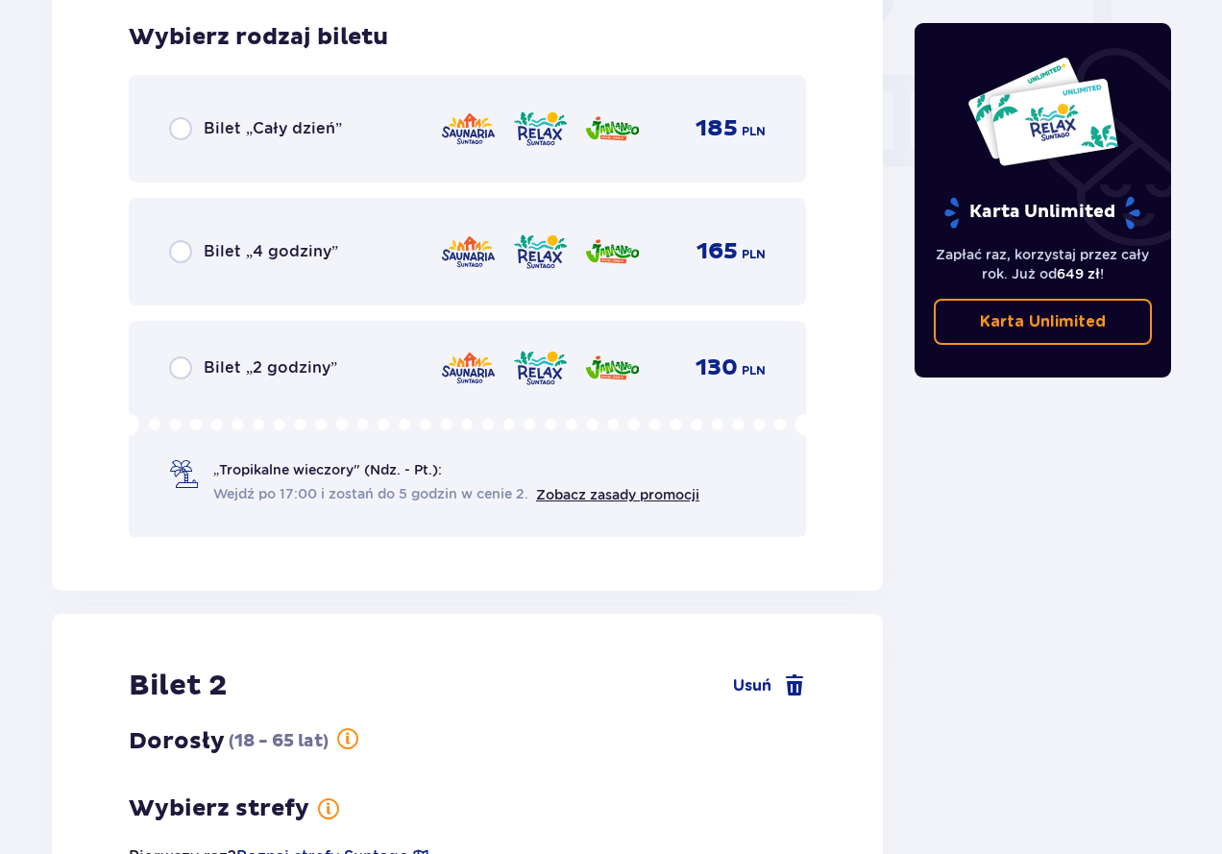
click at [235, 129] on p "Bilet „Cały dzień”" at bounding box center [273, 128] width 138 height 21
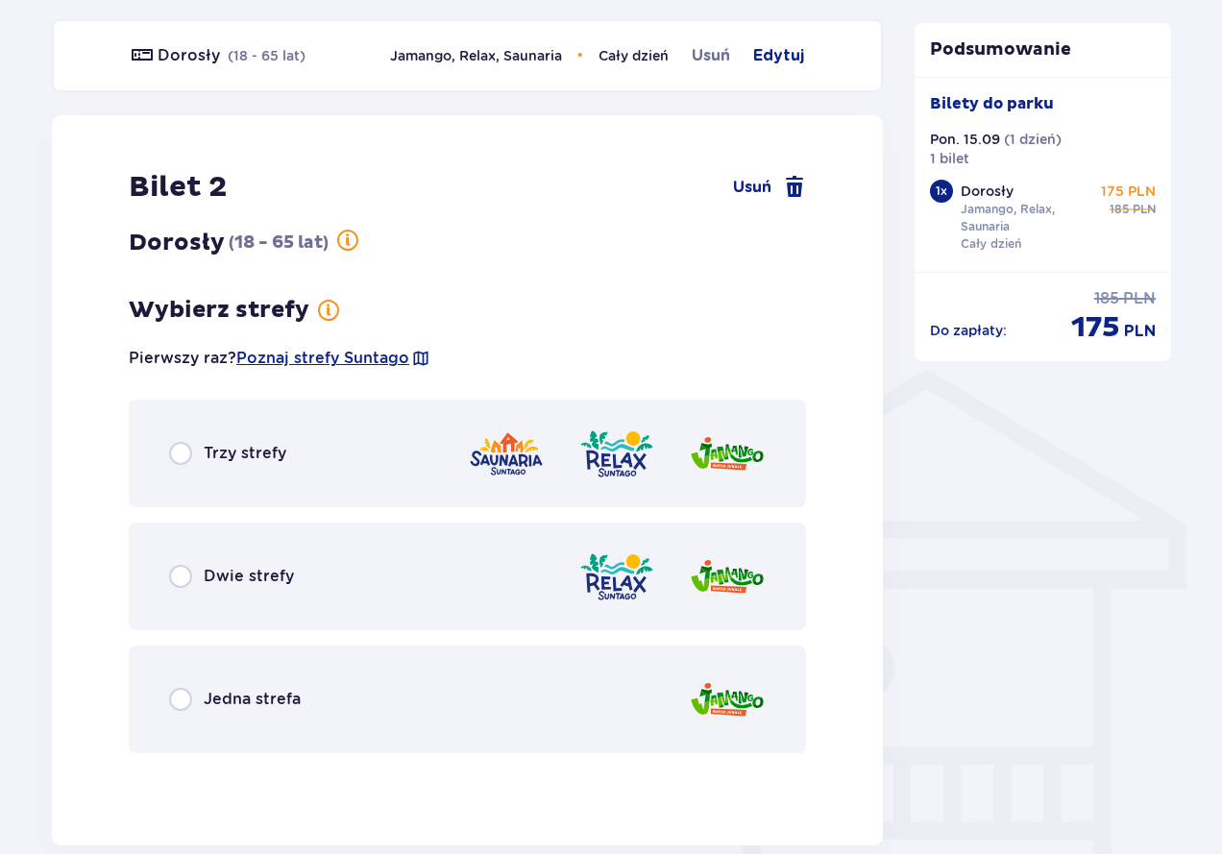
scroll to position [1187, 0]
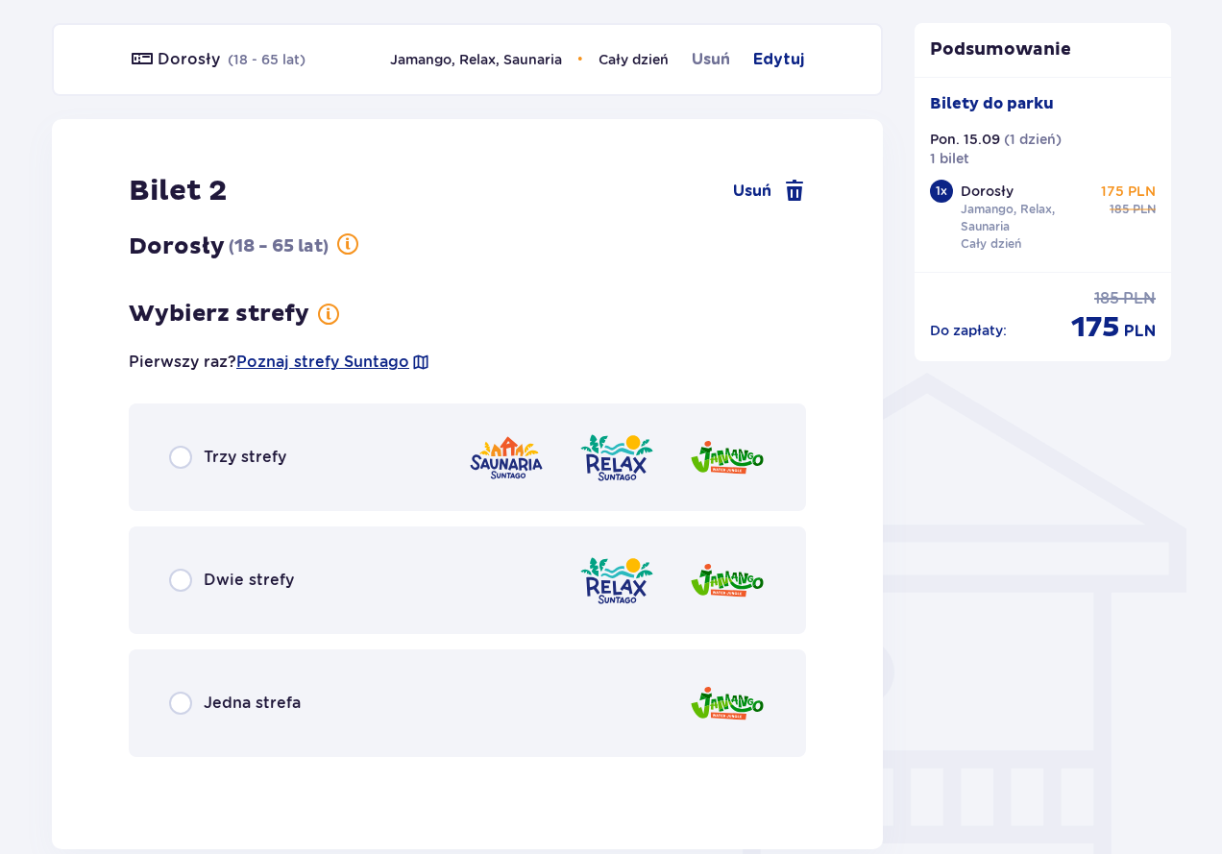
click at [238, 594] on div "Dwie strefy" at bounding box center [467, 580] width 677 height 108
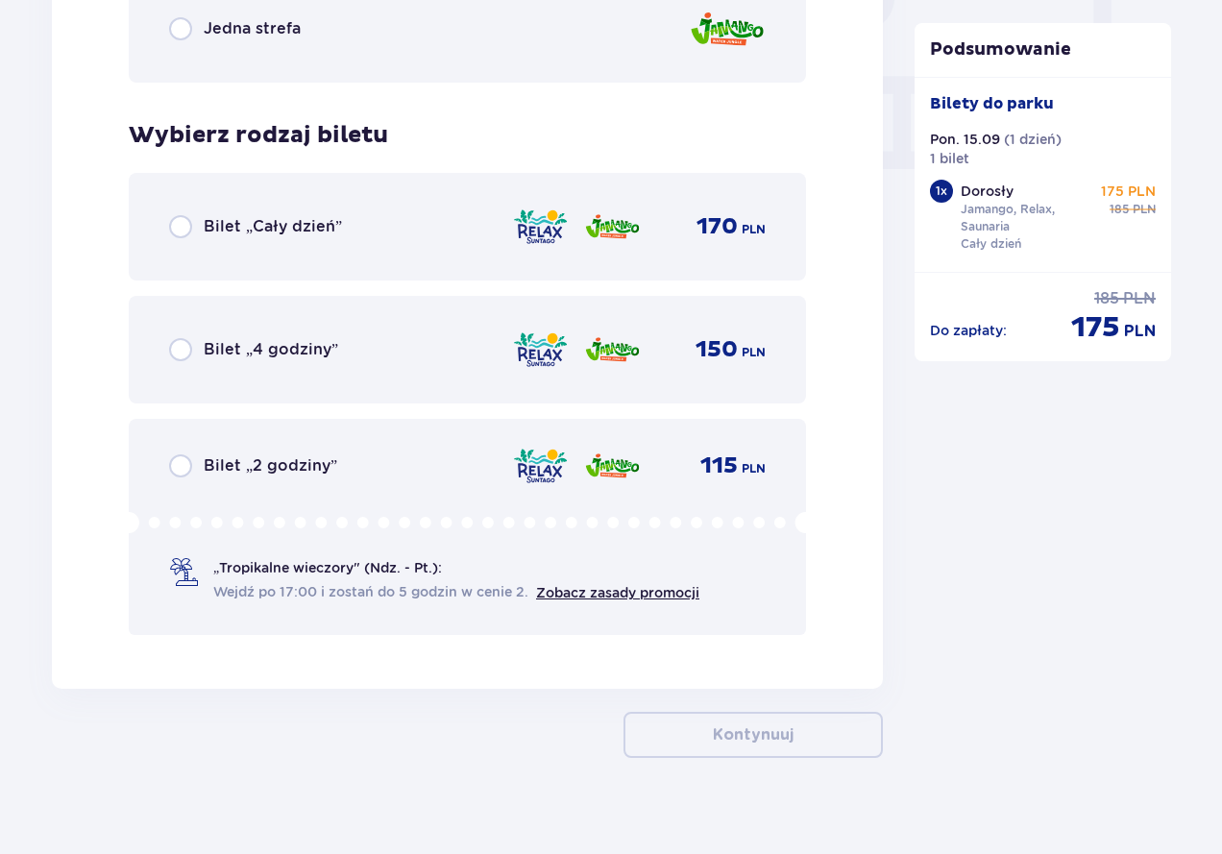
scroll to position [1881, 0]
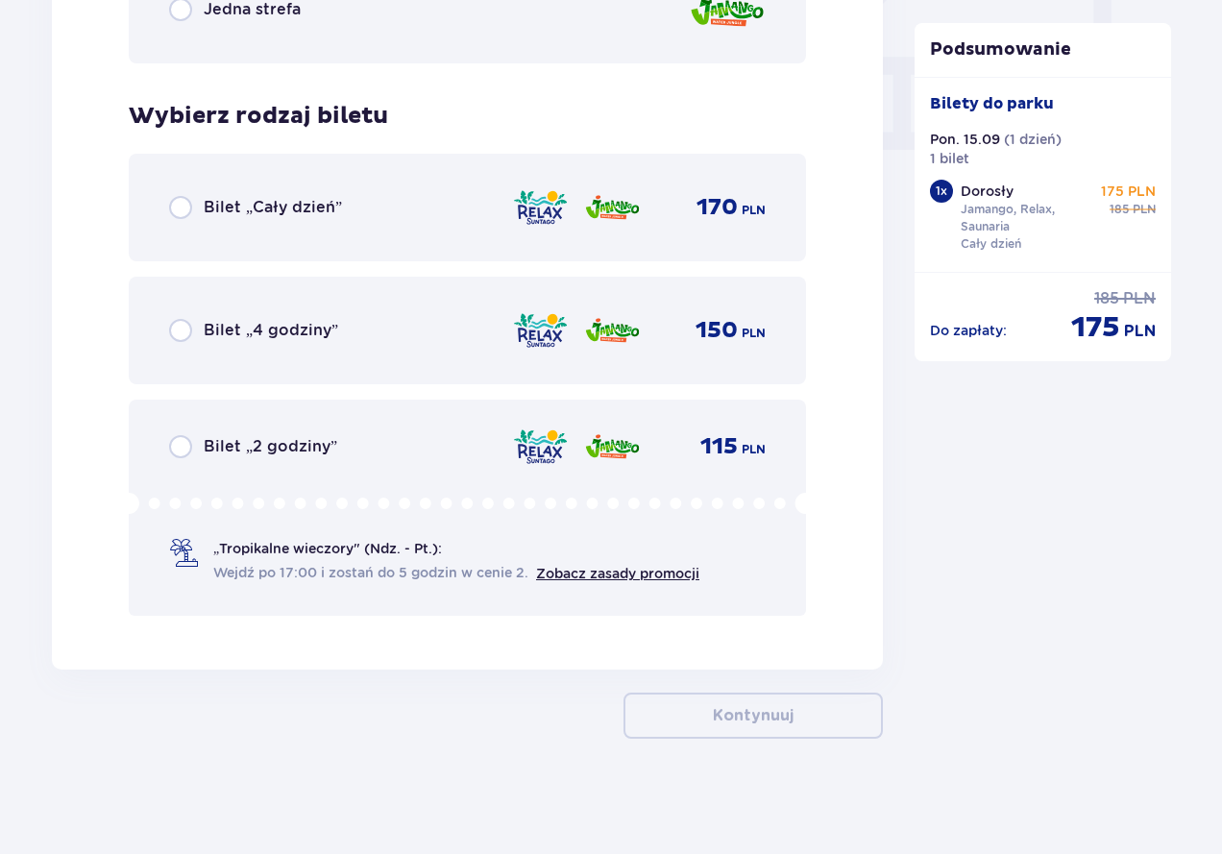
click at [231, 205] on p "Bilet „Cały dzień”" at bounding box center [273, 207] width 138 height 21
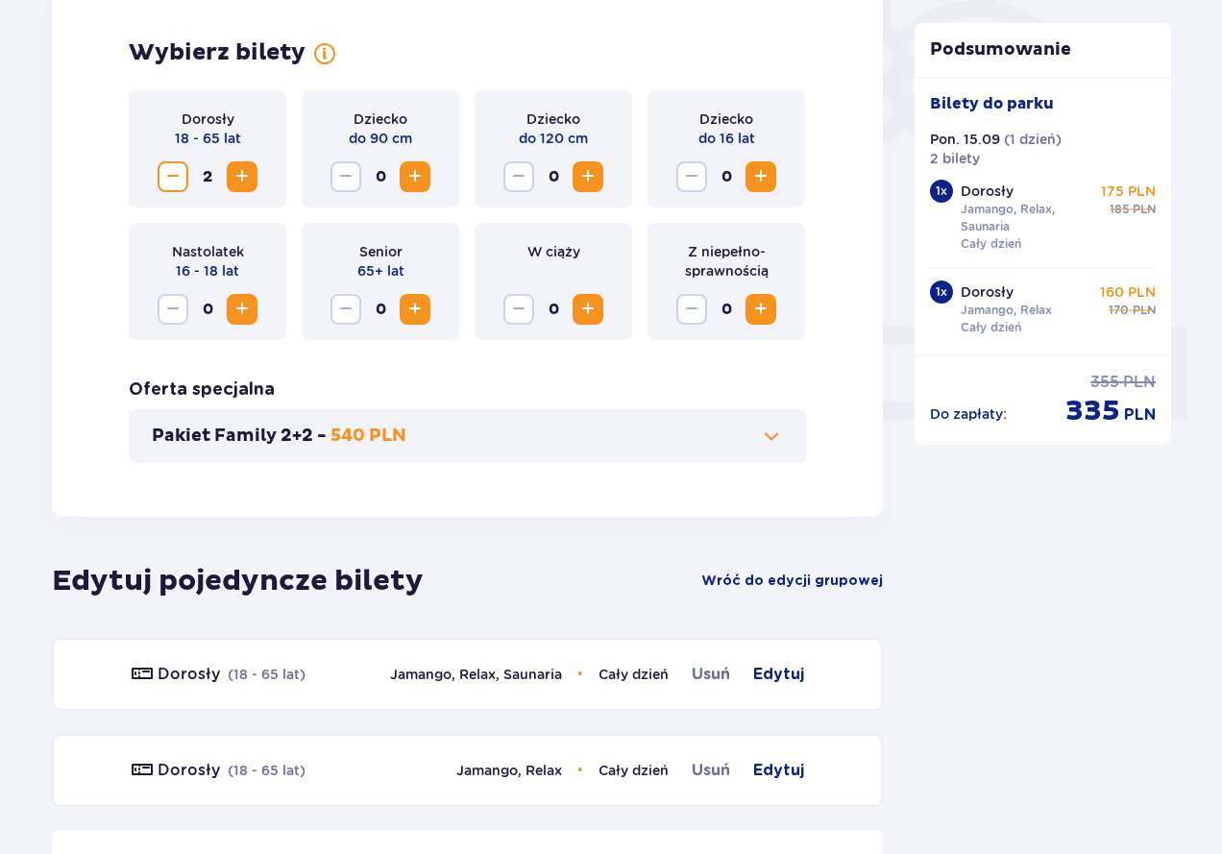
scroll to position [672, 0]
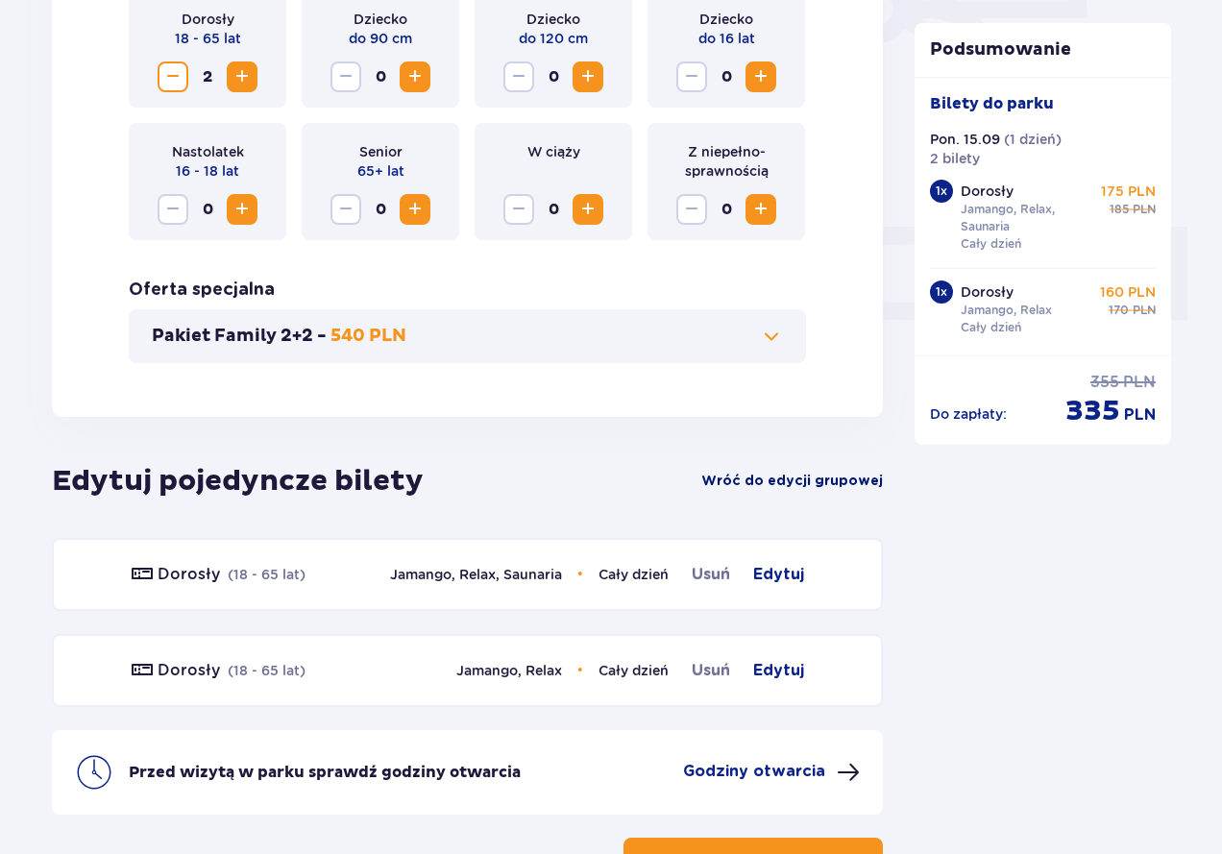
click at [819, 477] on span "Wróć do edycji grupowej" at bounding box center [792, 481] width 182 height 19
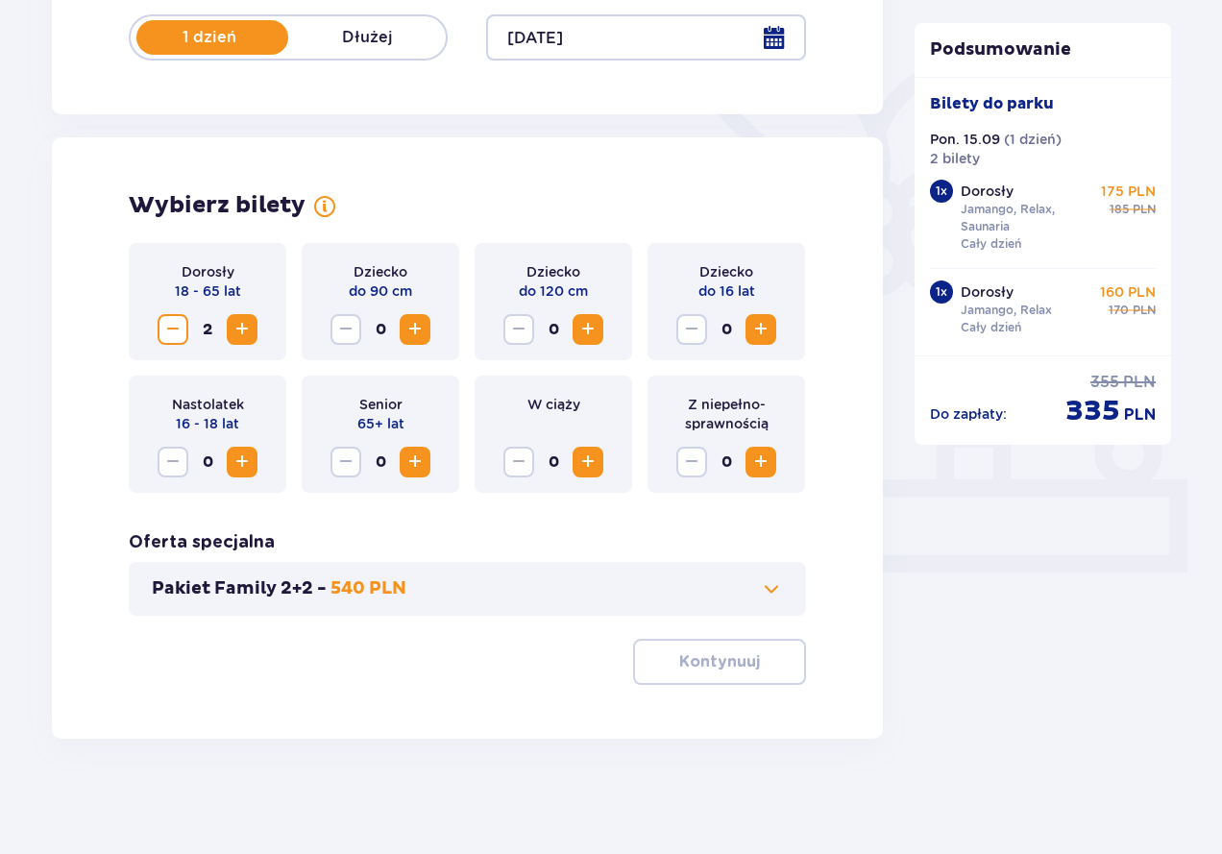
scroll to position [420, 0]
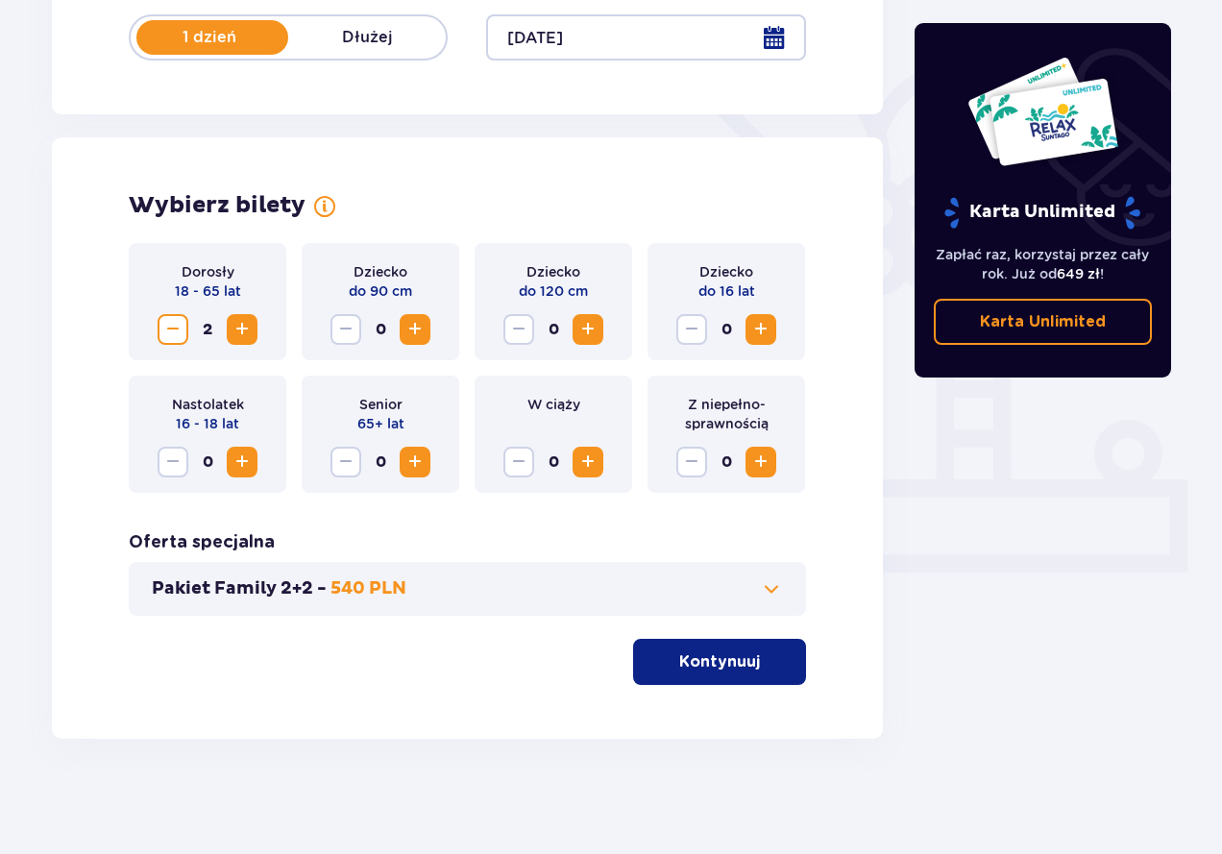
click at [747, 661] on button "Kontynuuj" at bounding box center [719, 662] width 173 height 46
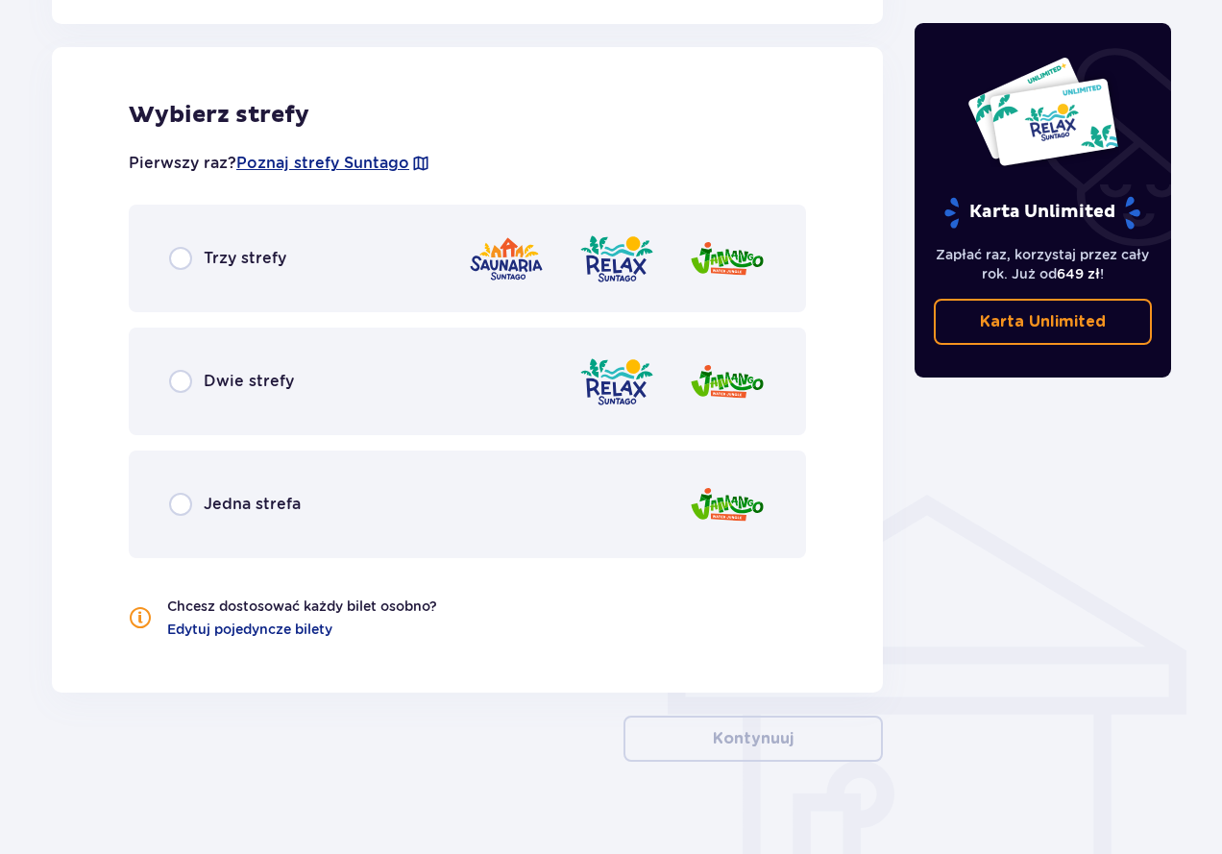
scroll to position [1066, 0]
click at [249, 380] on p "Dwie strefy" at bounding box center [249, 380] width 90 height 21
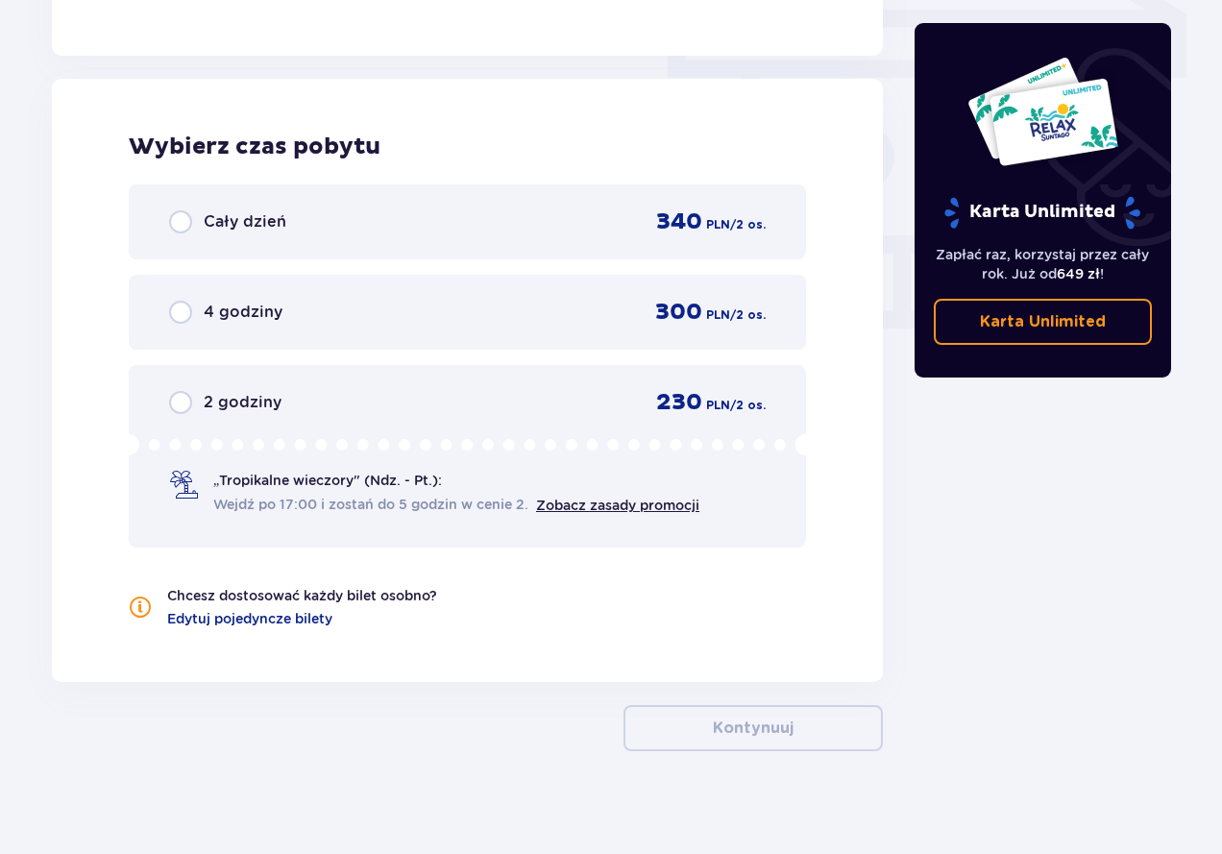
scroll to position [1714, 0]
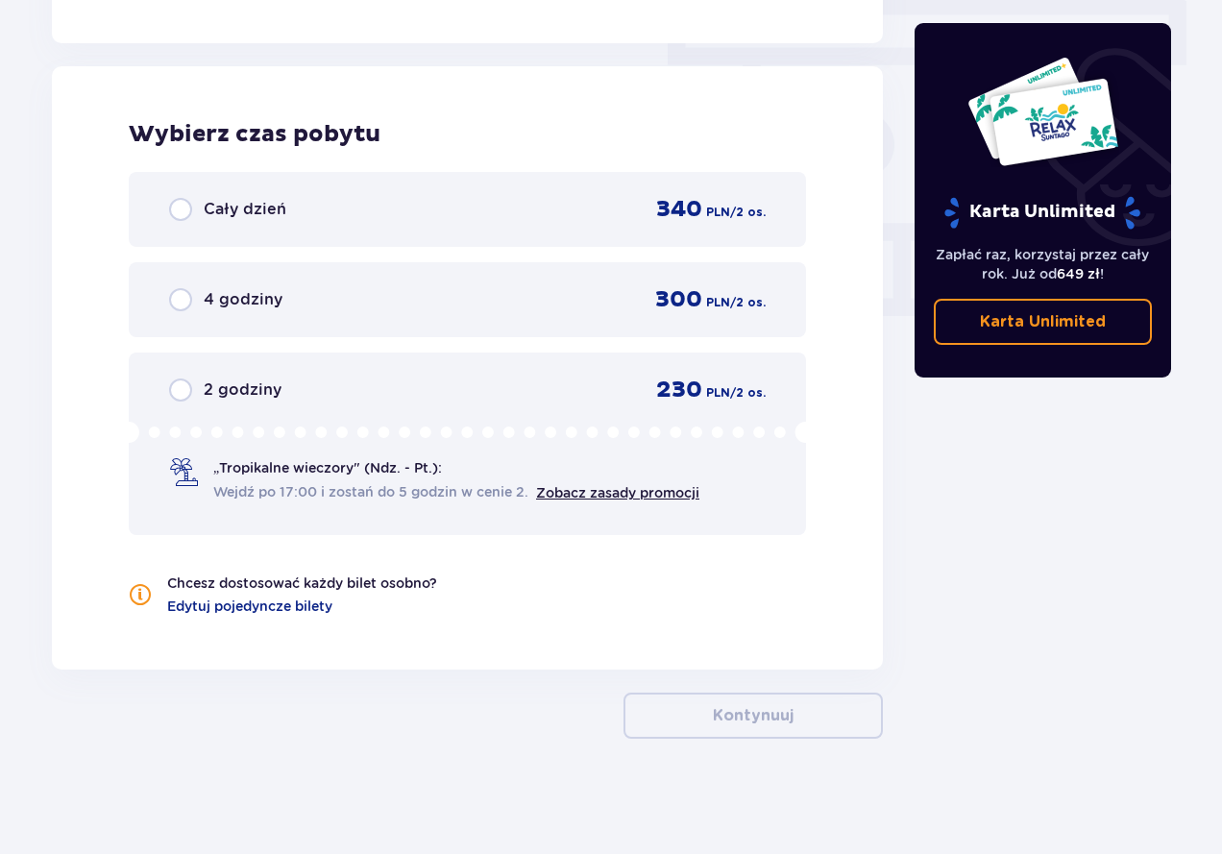
click at [275, 224] on div "Cały dzień 340 PLN / 2 os." at bounding box center [467, 209] width 596 height 29
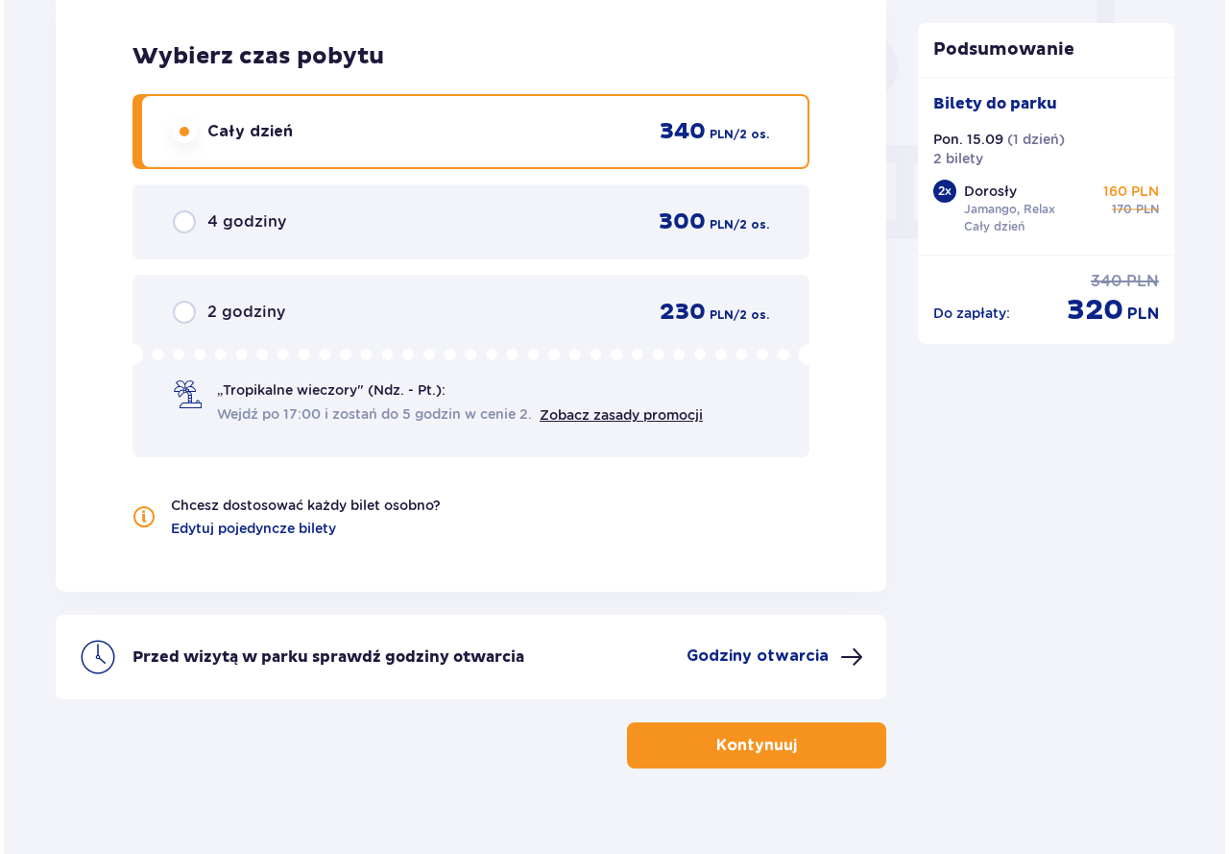
scroll to position [1822, 0]
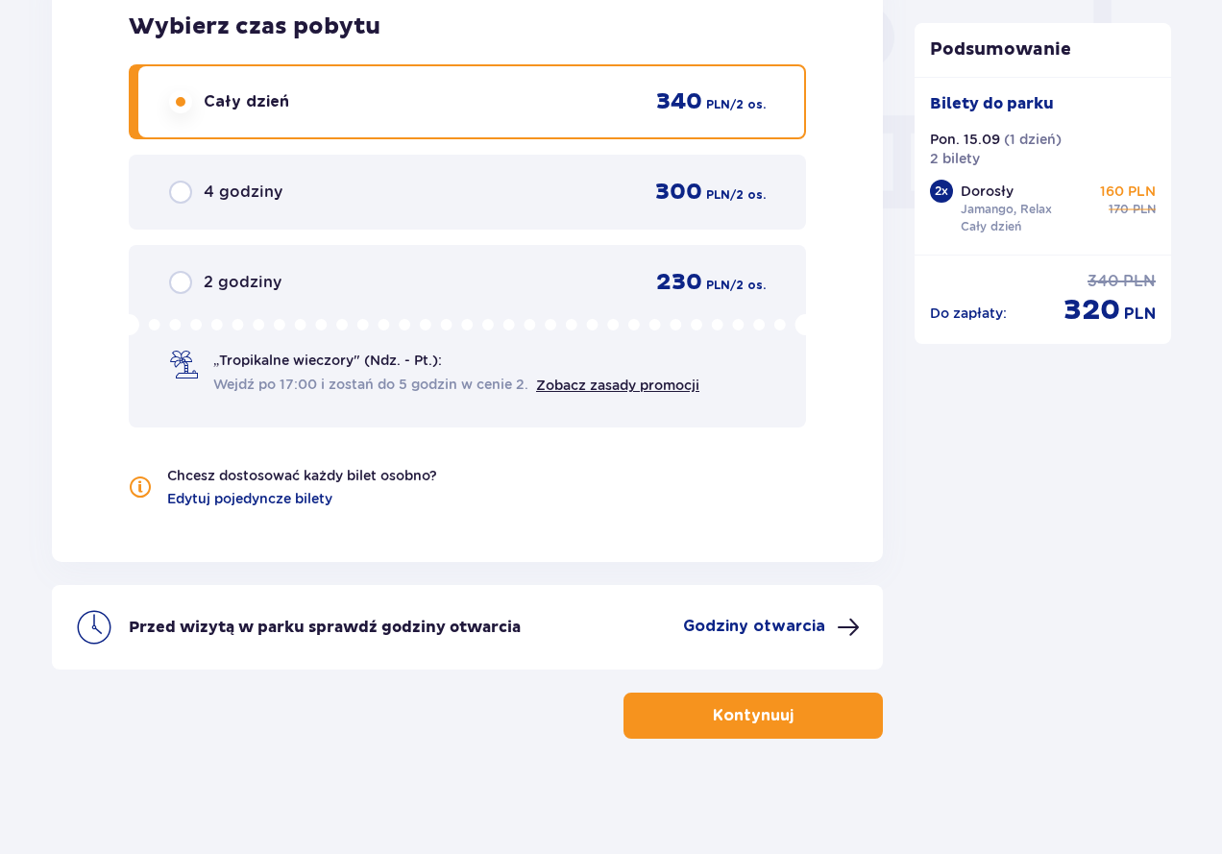
click at [824, 624] on p "Godziny otwarcia" at bounding box center [754, 626] width 142 height 21
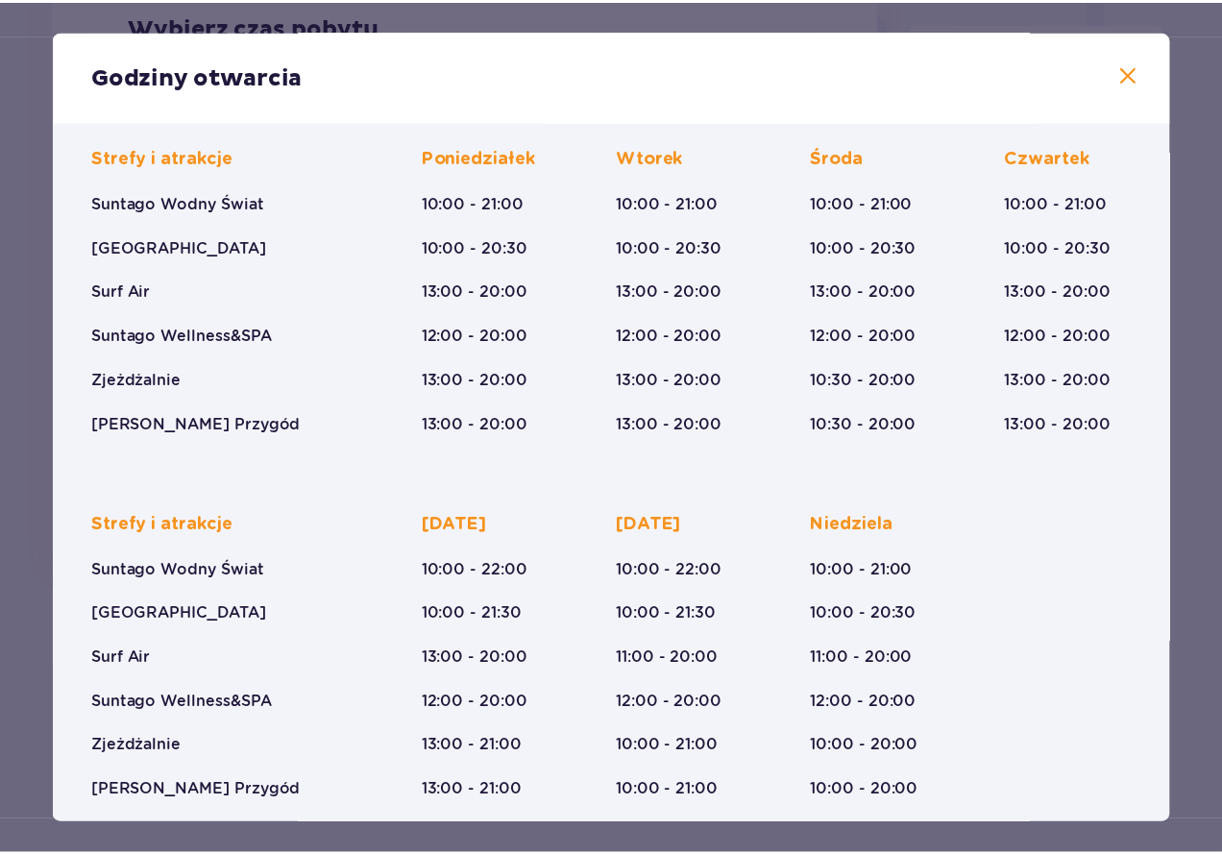
scroll to position [143, 0]
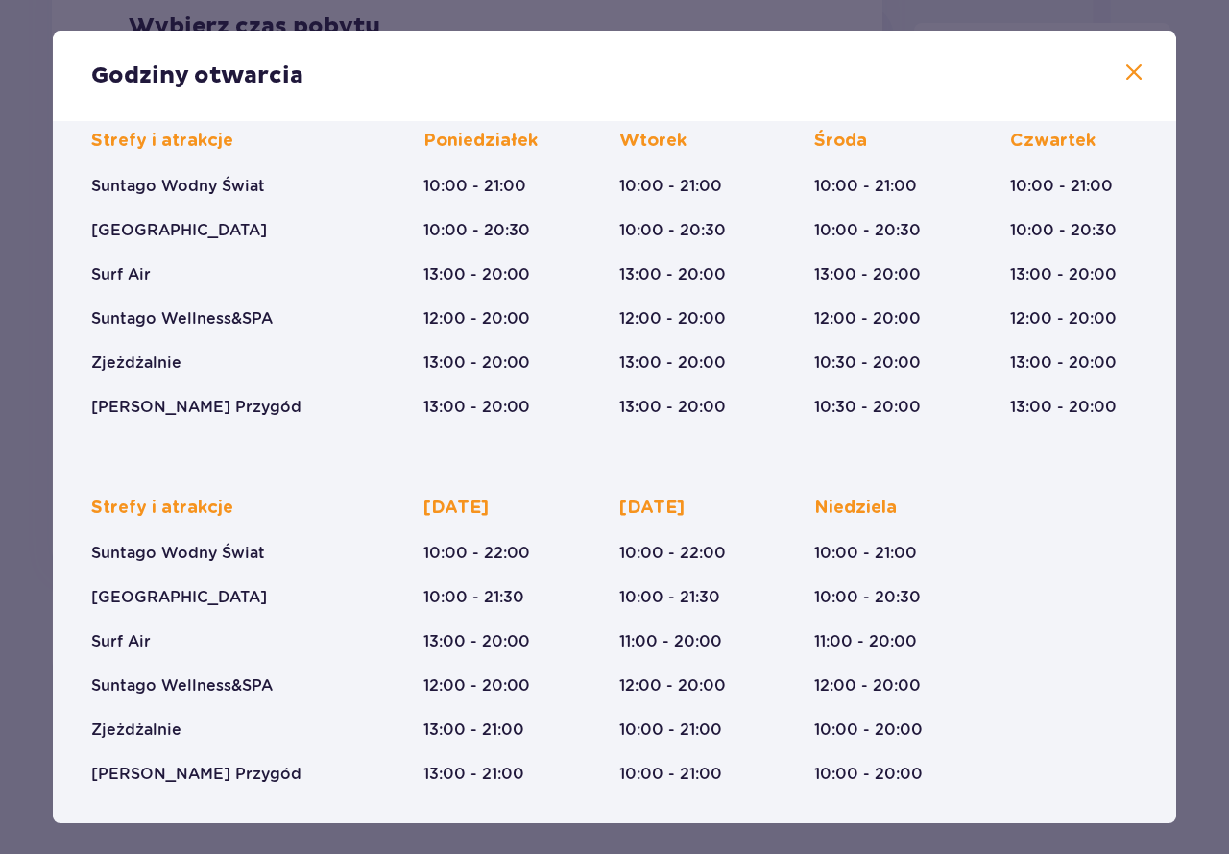
click at [1123, 71] on span at bounding box center [1134, 72] width 23 height 23
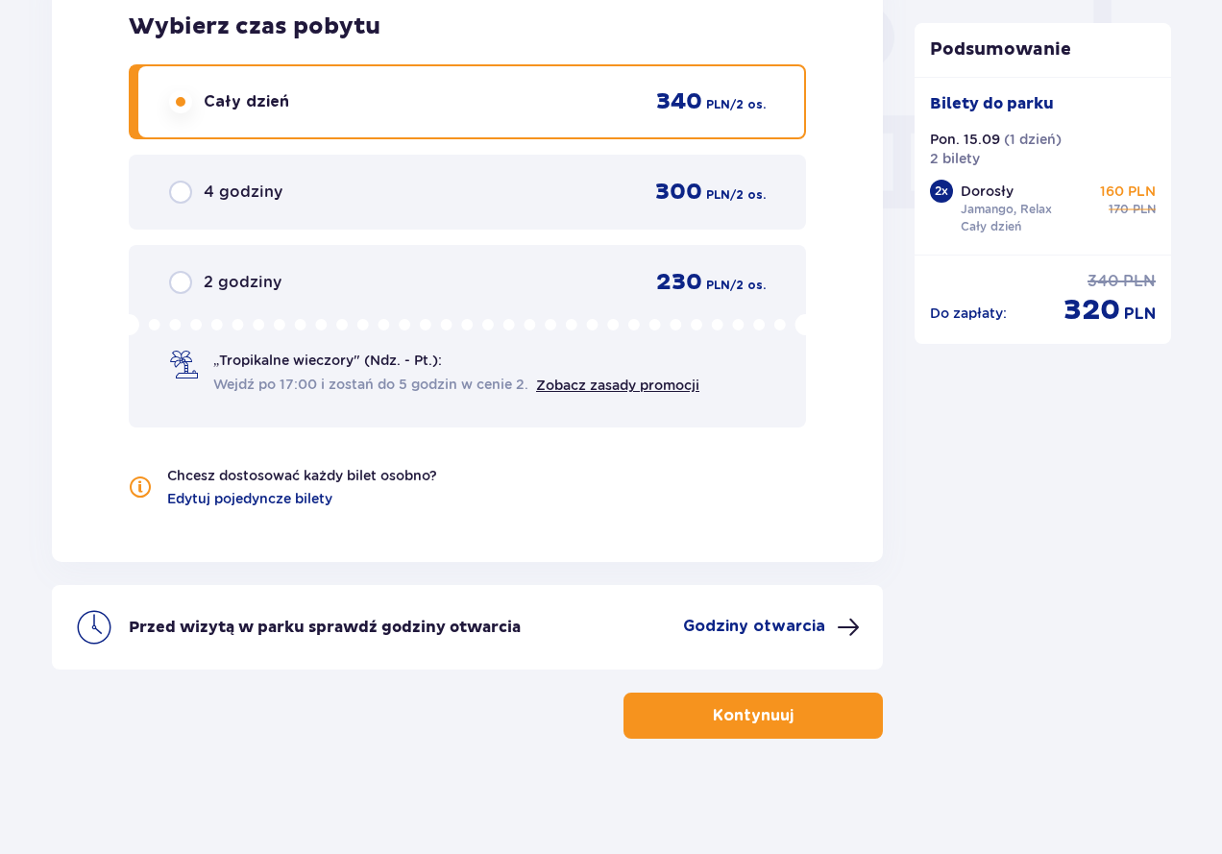
click at [799, 724] on span "button" at bounding box center [797, 715] width 23 height 23
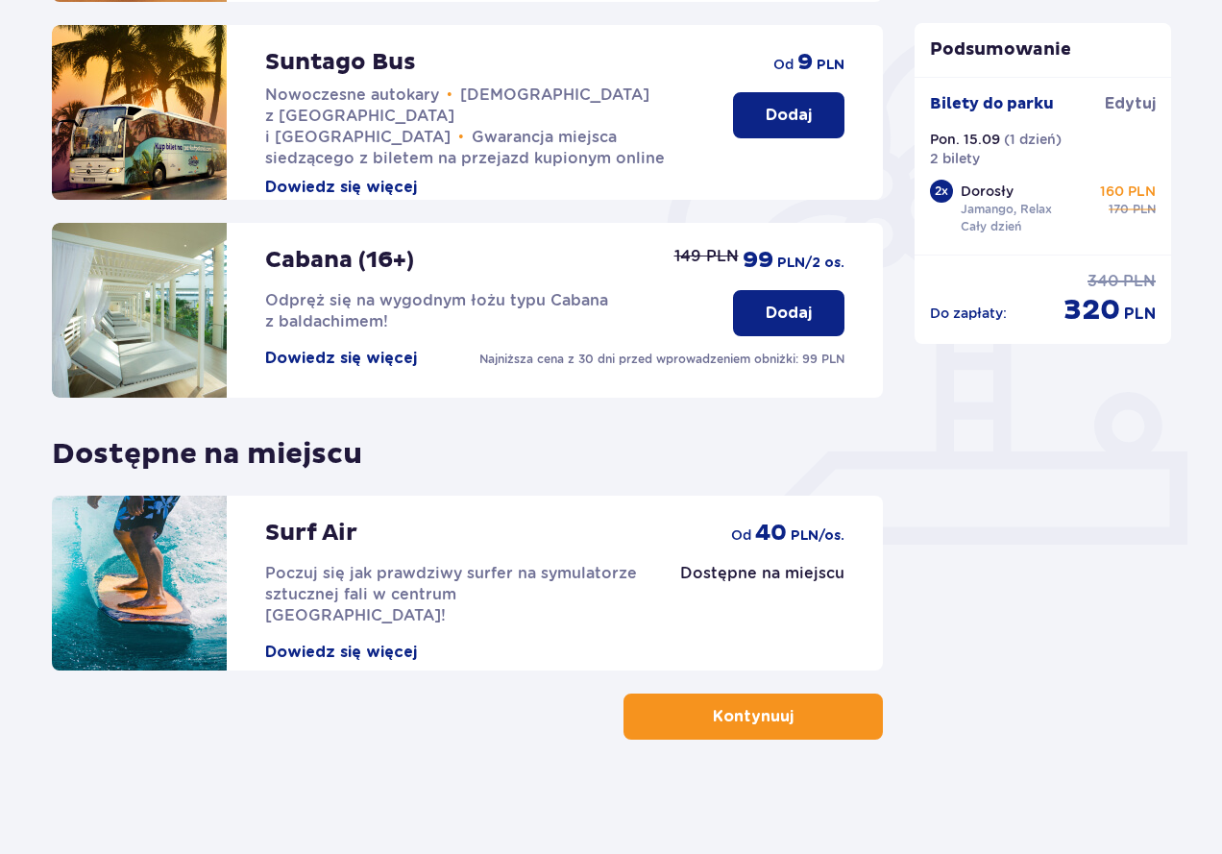
scroll to position [449, 0]
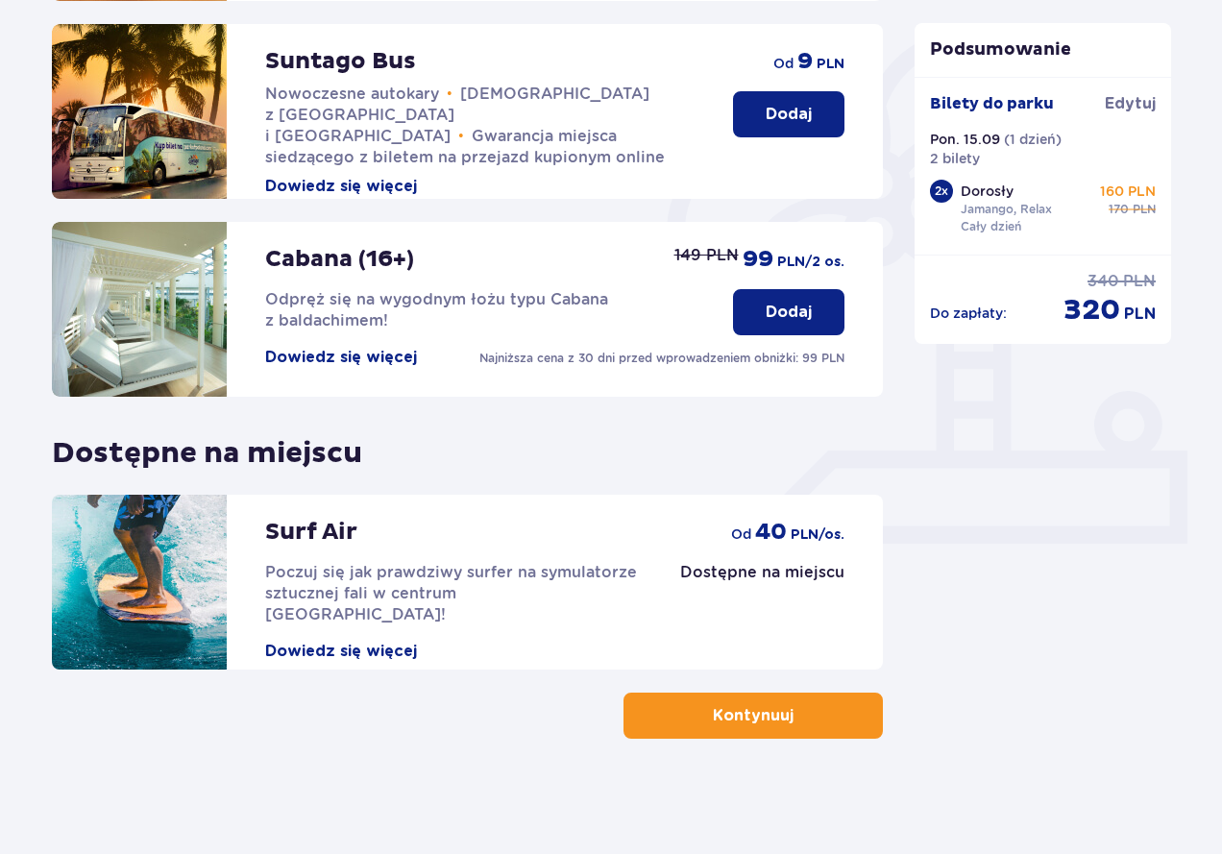
click at [754, 708] on p "Kontynuuj" at bounding box center [753, 715] width 81 height 21
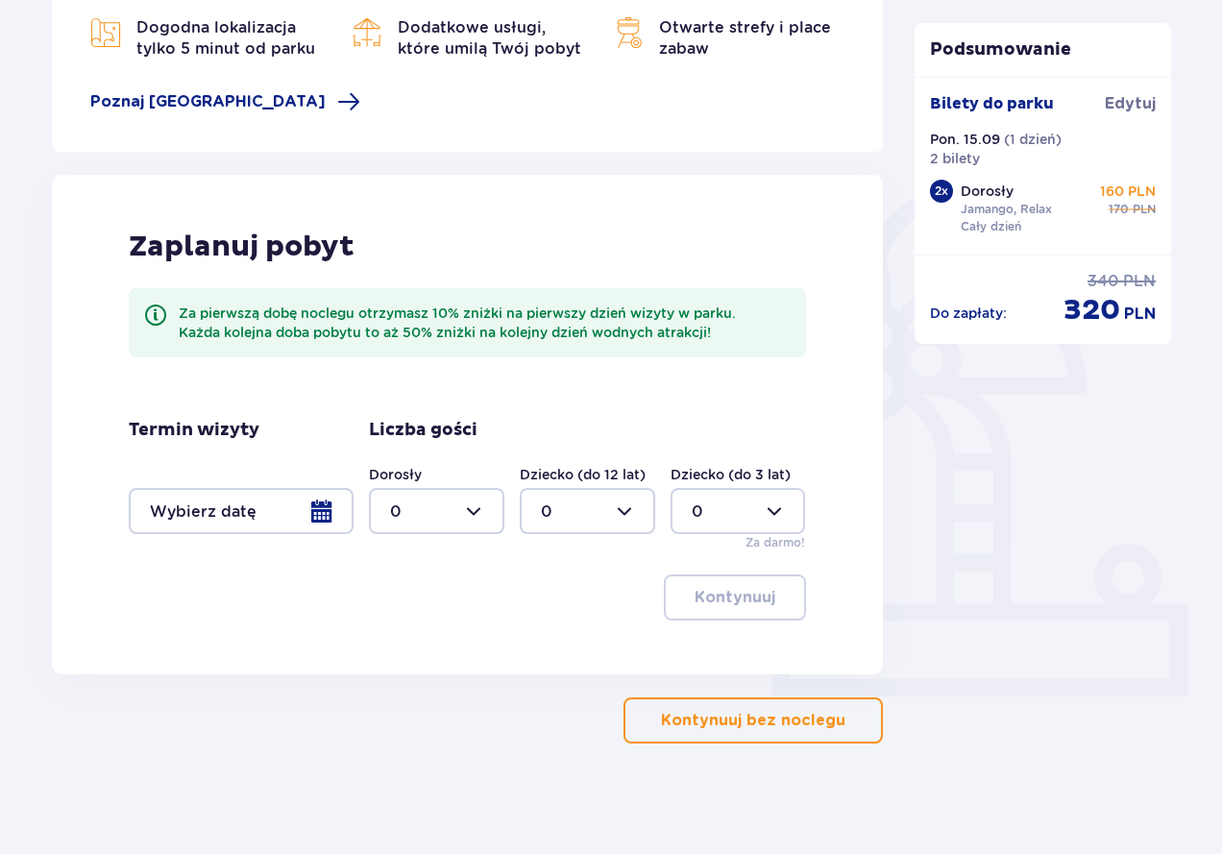
scroll to position [301, 0]
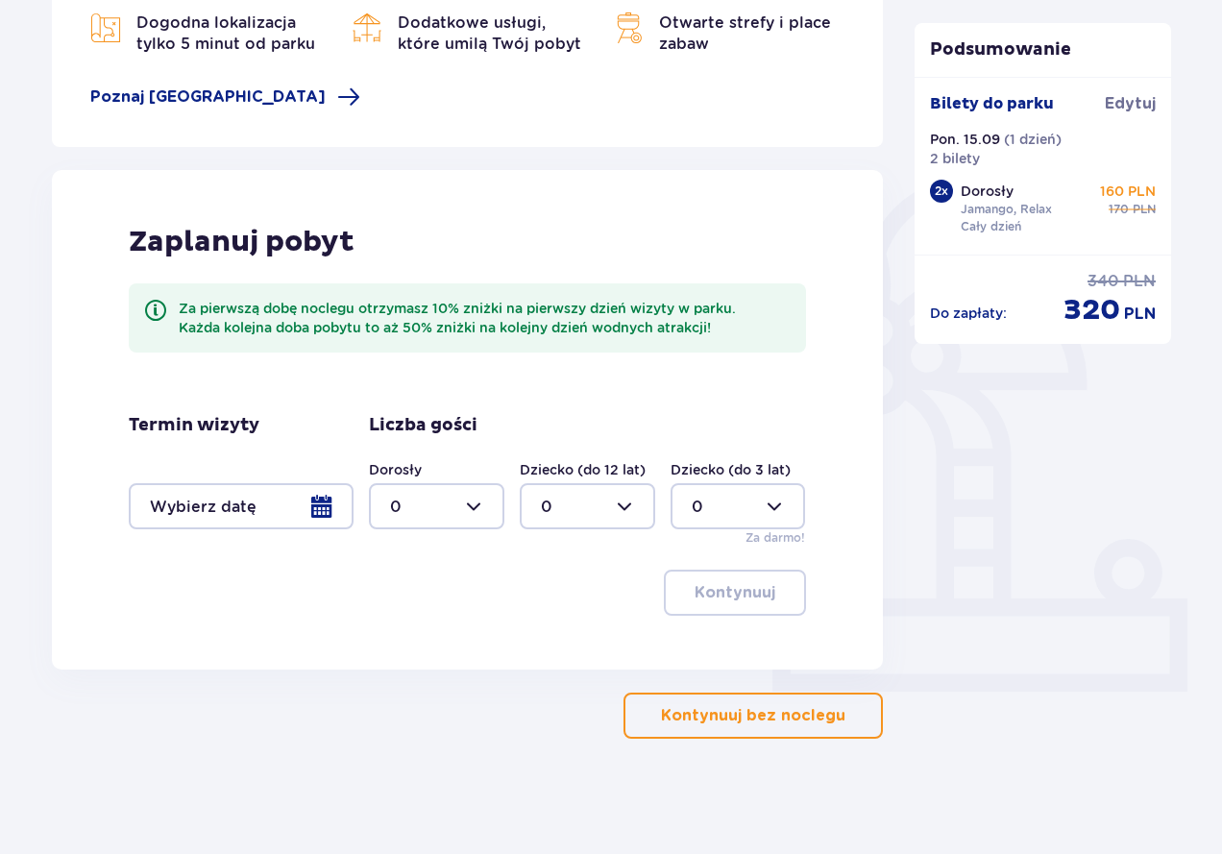
click at [799, 712] on p "Kontynuuj bez noclegu" at bounding box center [753, 715] width 184 height 21
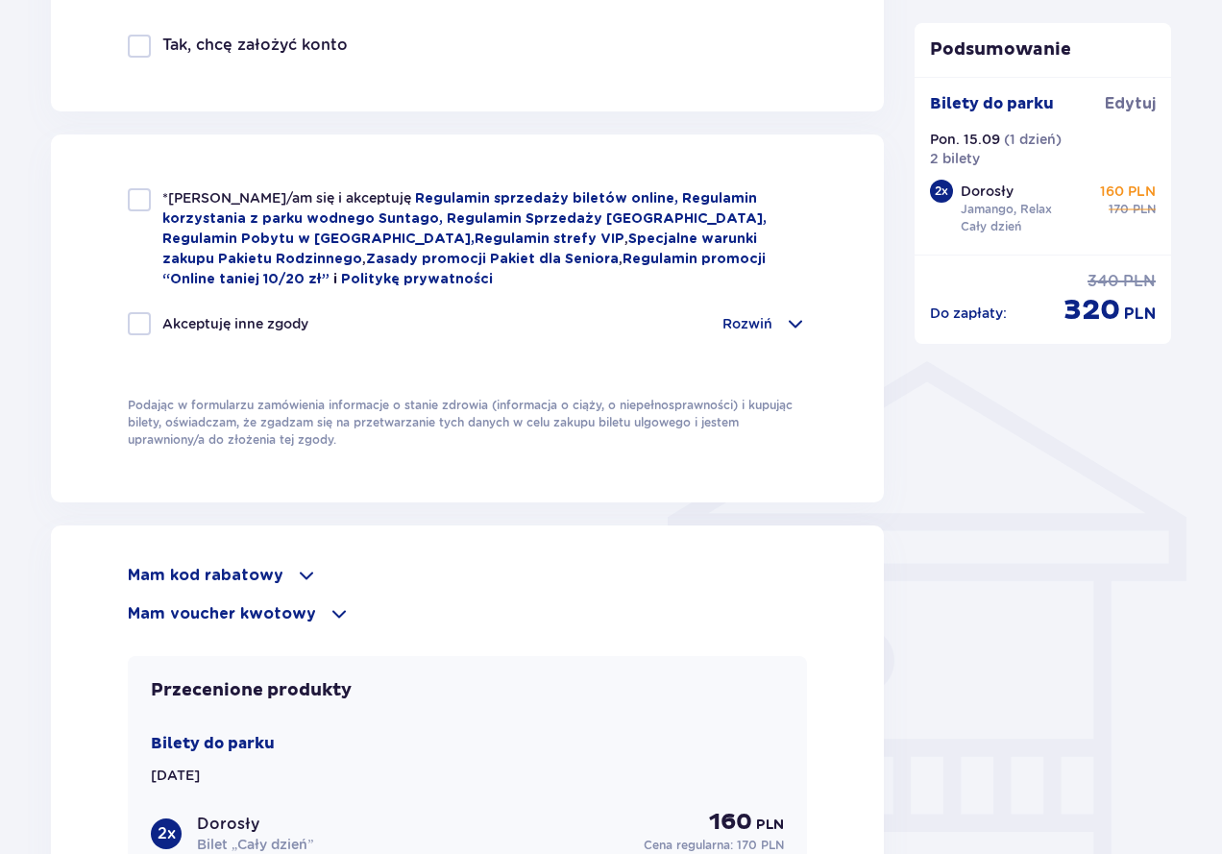
scroll to position [1537, 0]
